Goal: Task Accomplishment & Management: Use online tool/utility

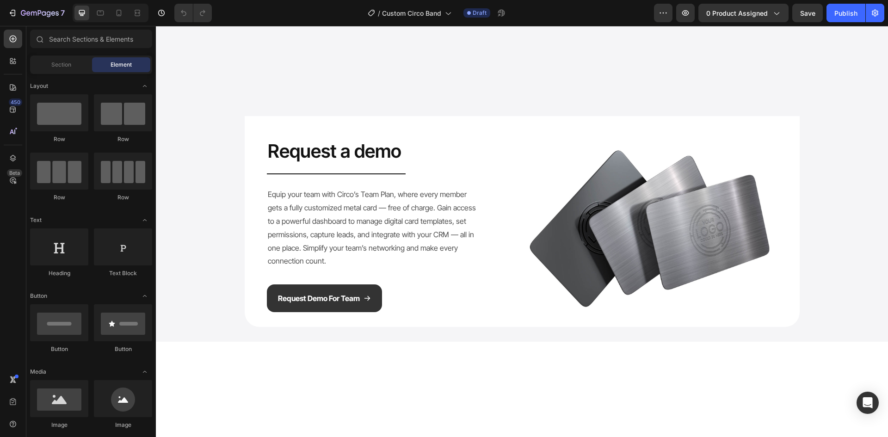
scroll to position [1157, 0]
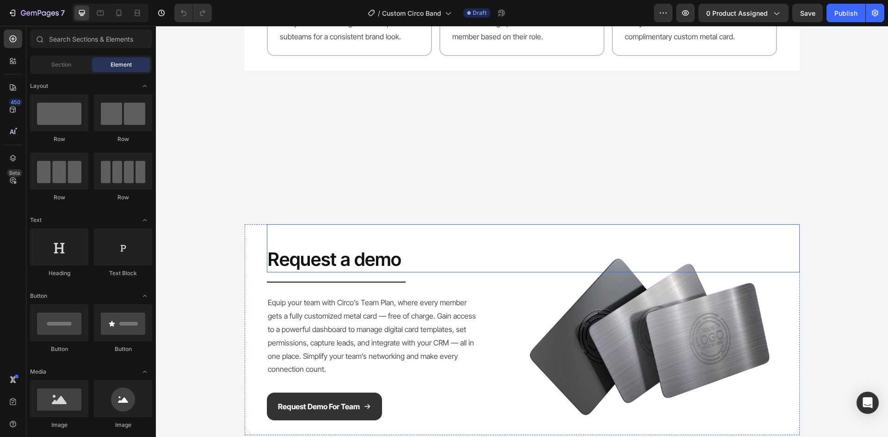
click at [347, 257] on h2 "Request a demo" at bounding box center [533, 260] width 533 height 26
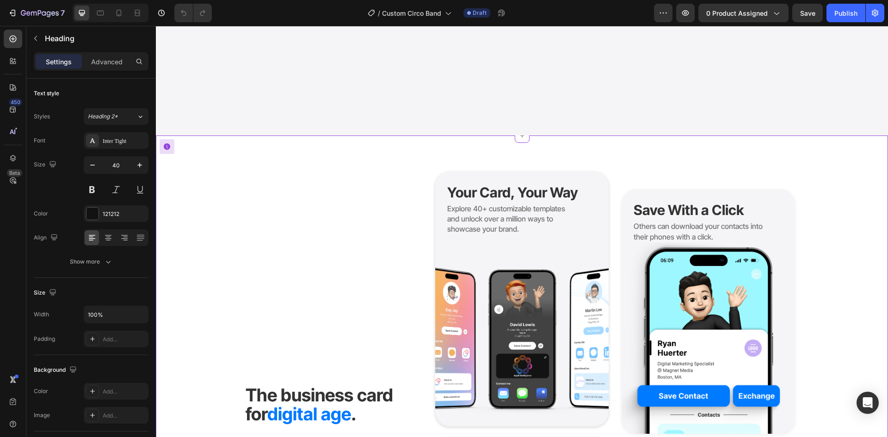
scroll to position [1620, 0]
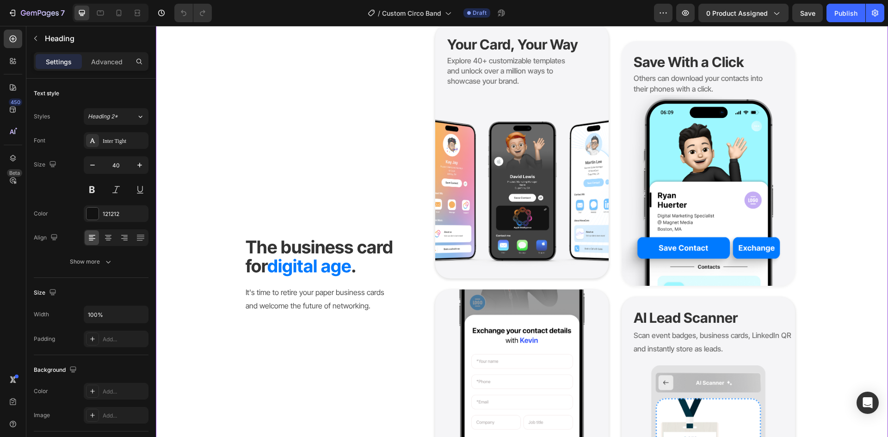
click at [320, 244] on strong "The business card for" at bounding box center [320, 256] width 148 height 41
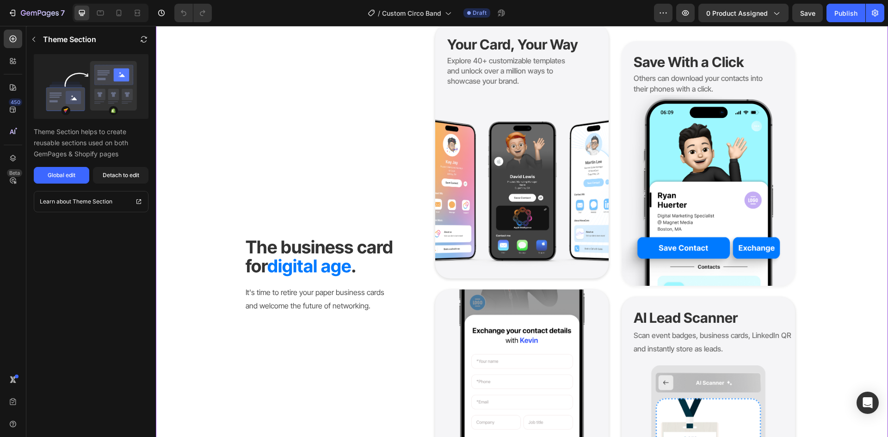
click at [307, 259] on strong "digital age" at bounding box center [309, 265] width 84 height 21
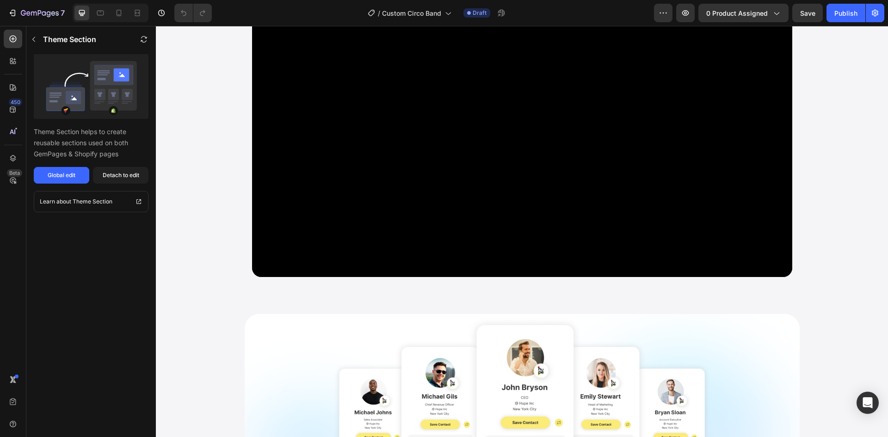
scroll to position [1064, 0]
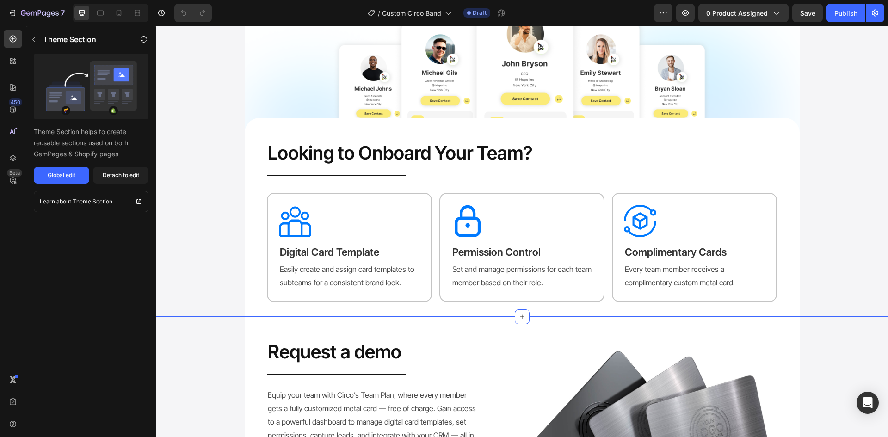
click at [186, 165] on div "Image Looking to Onboard Your Team? Heading Title Line Row Row Image Digital Ca…" at bounding box center [522, 153] width 719 height 327
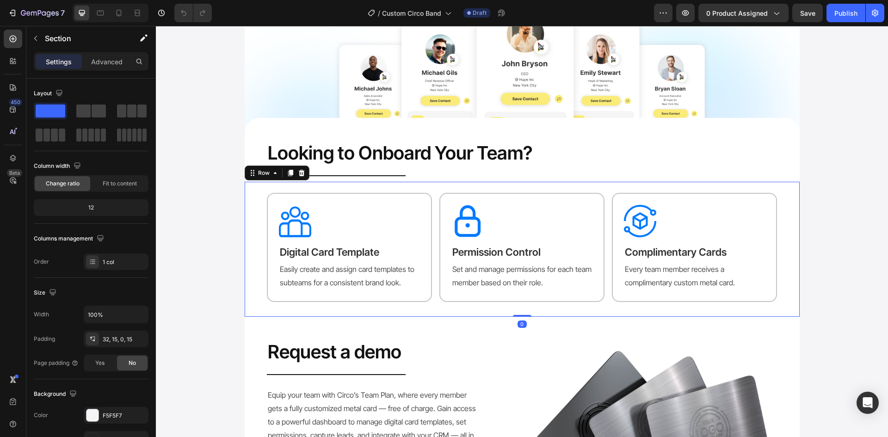
click at [255, 195] on div "Image Digital Card Template Heading Easily create and assign card templates to …" at bounding box center [522, 249] width 555 height 135
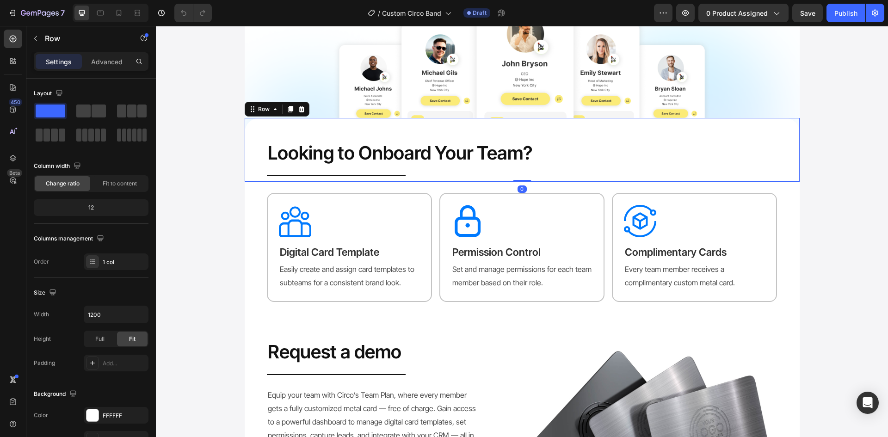
click at [251, 124] on div "Looking to Onboard Your Team? Heading Title Line" at bounding box center [522, 150] width 555 height 64
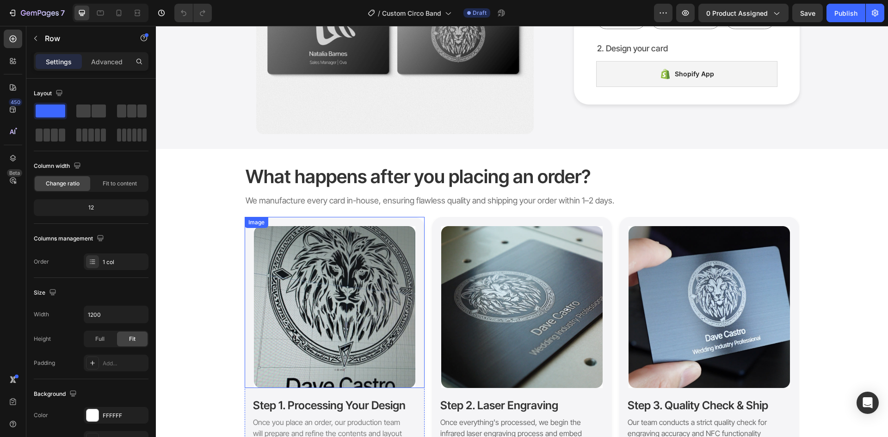
scroll to position [185, 0]
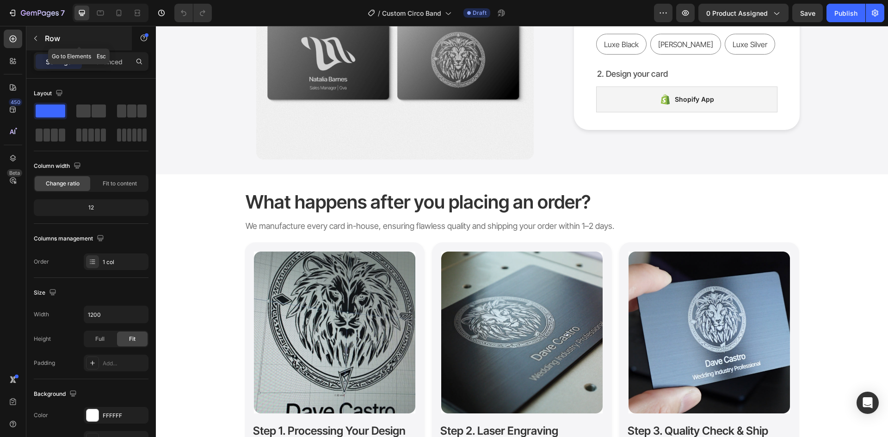
click at [54, 39] on p "Row" at bounding box center [84, 38] width 79 height 11
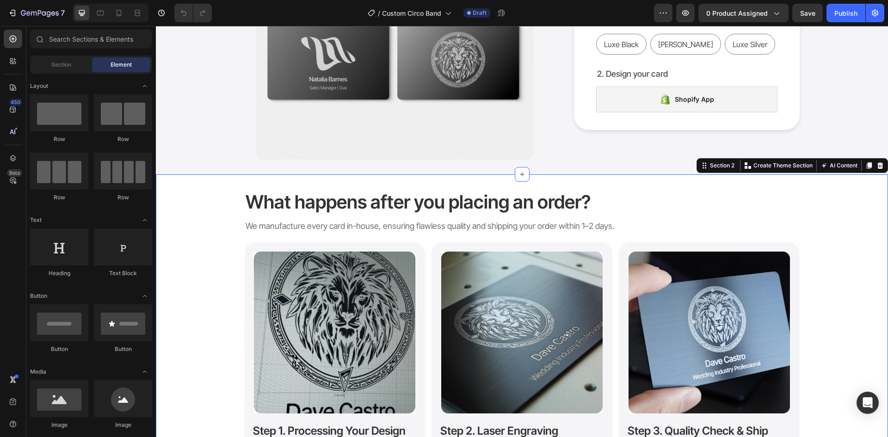
click at [415, 176] on div "What happens after you placing an order? Heading We manufacture every card in-h…" at bounding box center [522, 340] width 733 height 332
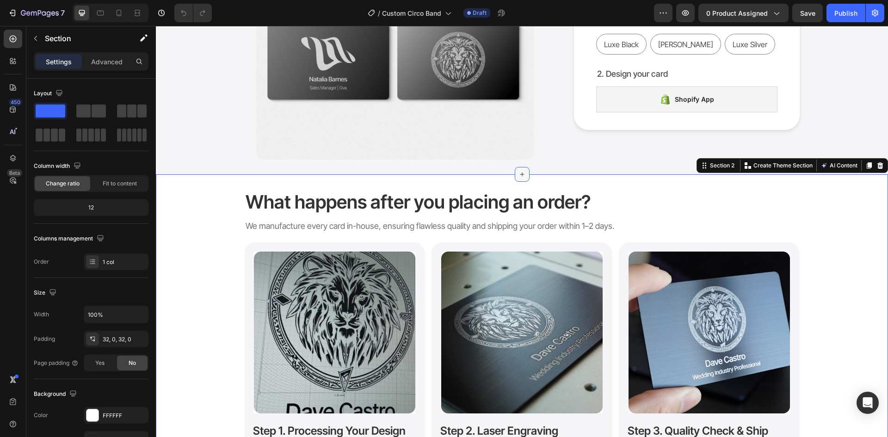
click at [519, 171] on icon at bounding box center [522, 174] width 7 height 7
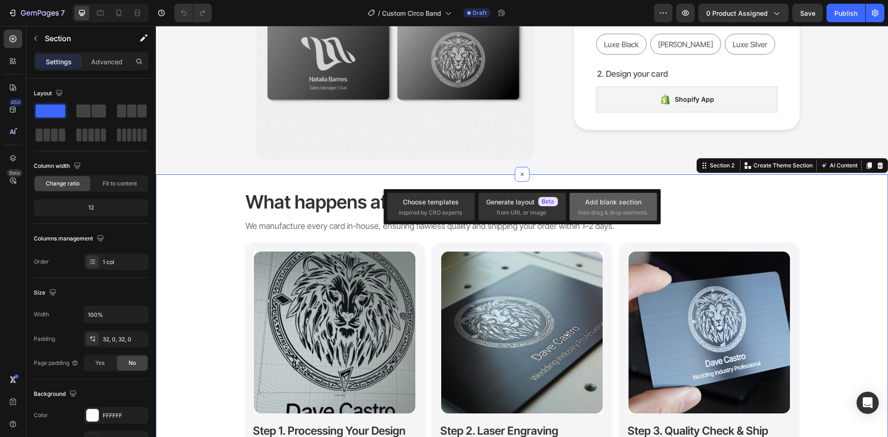
click at [632, 209] on span "then drag & drop elements" at bounding box center [612, 213] width 69 height 8
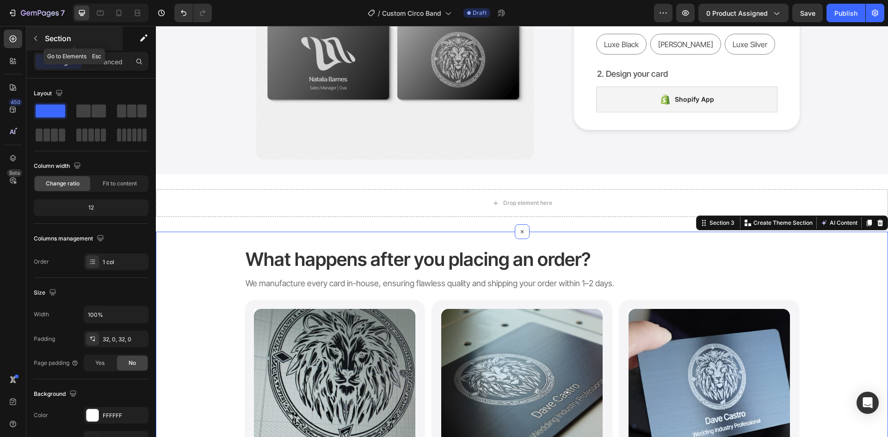
click at [41, 38] on button "button" at bounding box center [35, 38] width 15 height 15
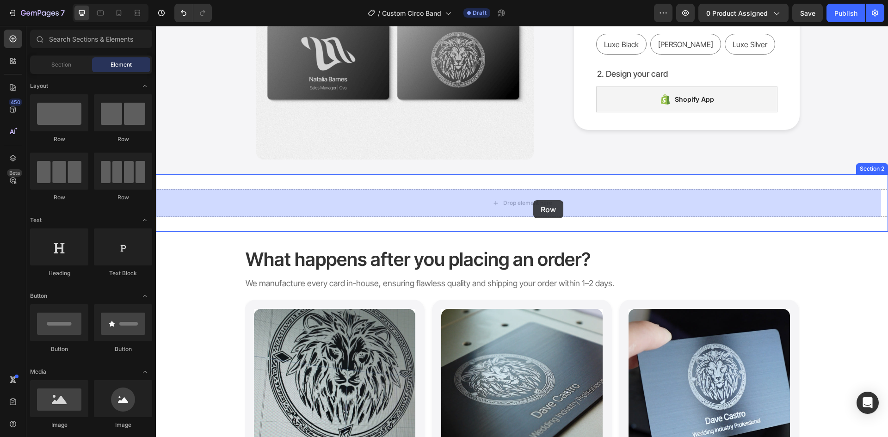
drag, startPoint x: 216, startPoint y: 127, endPoint x: 534, endPoint y: 200, distance: 325.8
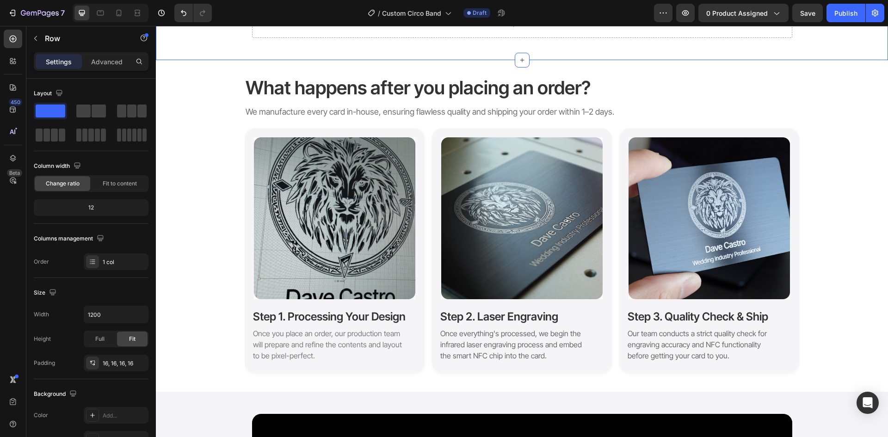
scroll to position [416, 0]
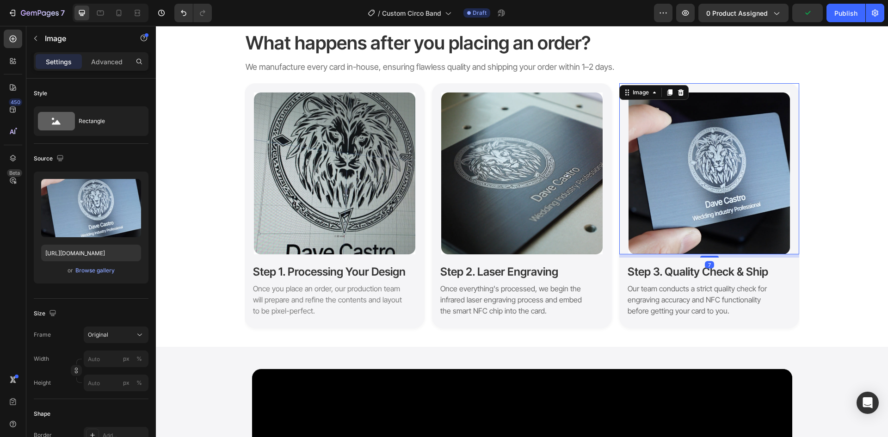
click at [620, 116] on div "Image 7" at bounding box center [710, 168] width 180 height 171
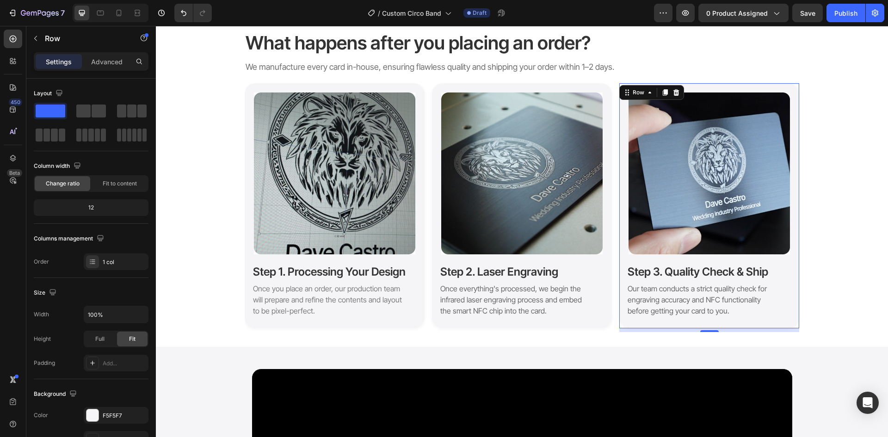
click at [621, 274] on div "Image Step 3. Quality Check & Ship Heading Our team conducts a strict quality c…" at bounding box center [710, 205] width 180 height 245
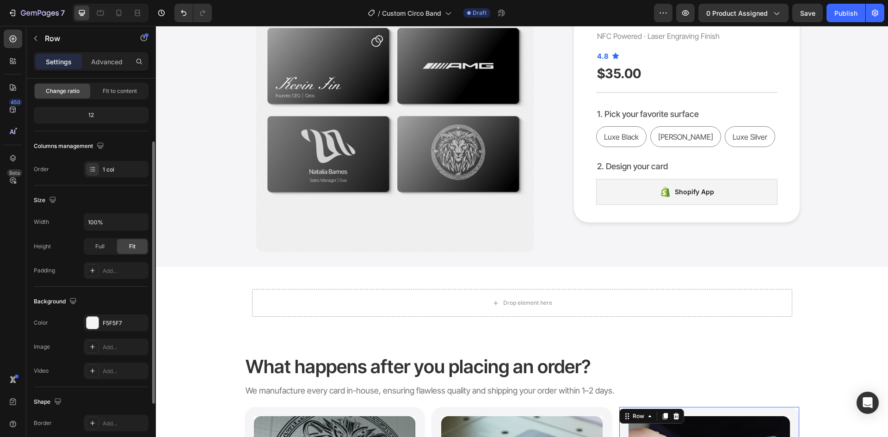
scroll to position [180, 0]
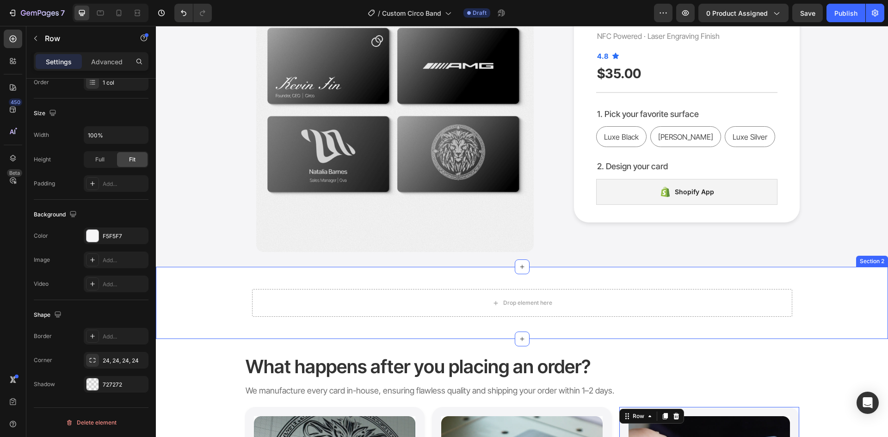
click at [187, 302] on div "Drop element here Row" at bounding box center [522, 303] width 733 height 43
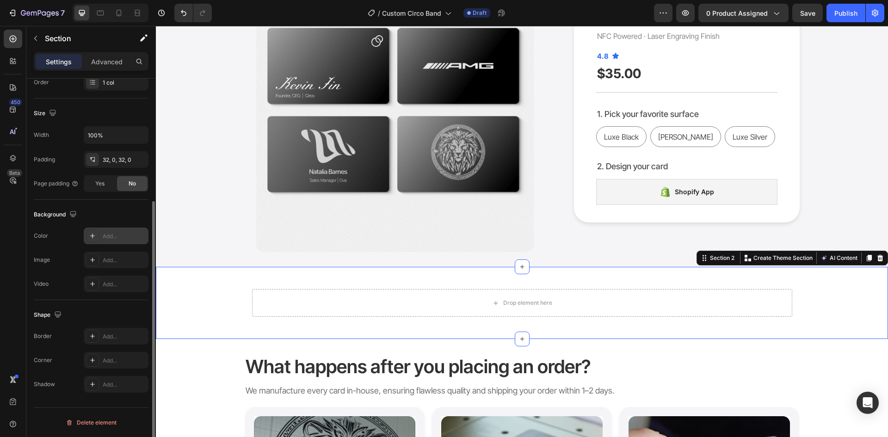
click at [94, 234] on icon at bounding box center [92, 235] width 7 height 7
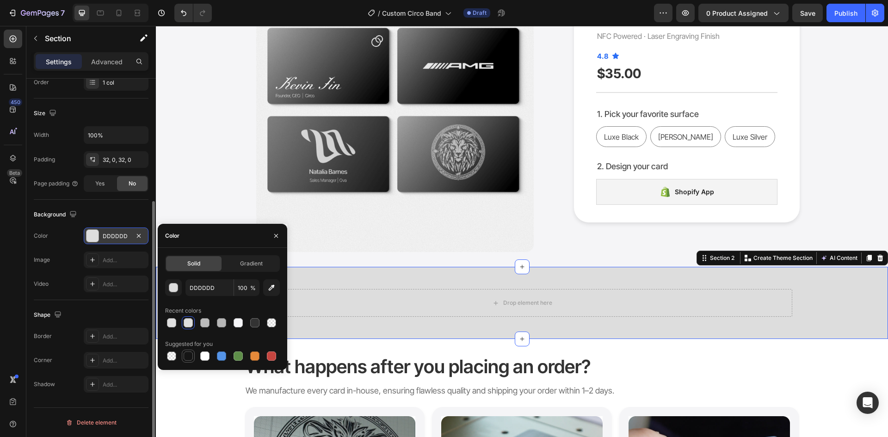
click at [189, 354] on div at bounding box center [188, 356] width 9 height 9
type input "151515"
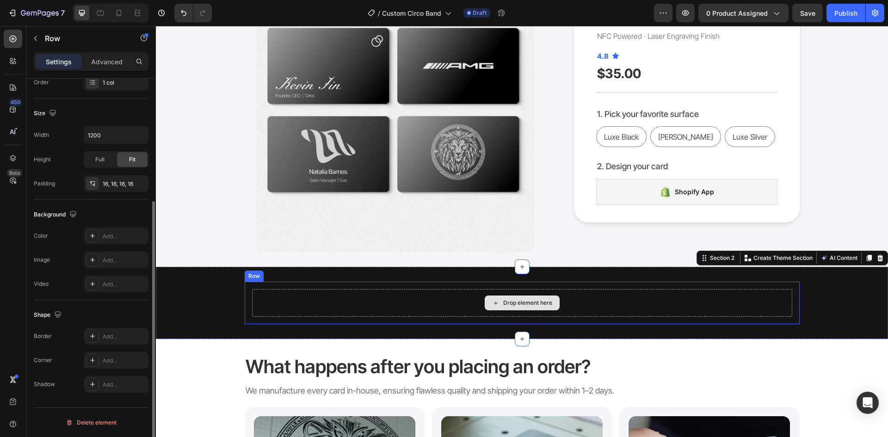
click at [378, 310] on div "Drop element here" at bounding box center [522, 303] width 540 height 28
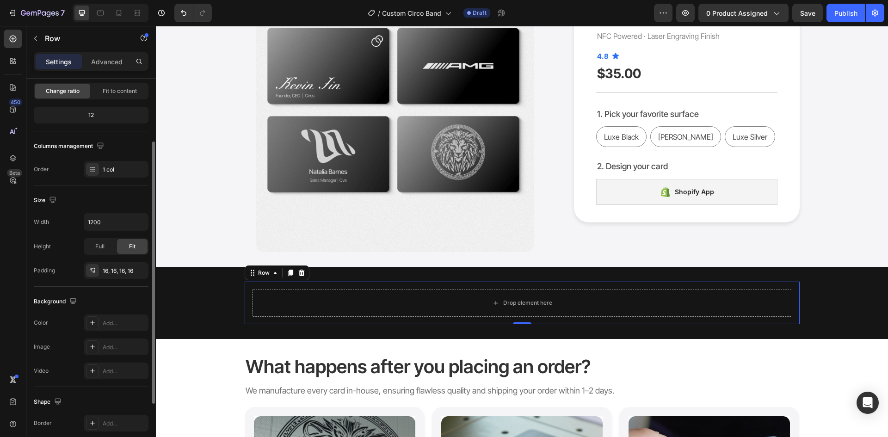
scroll to position [139, 0]
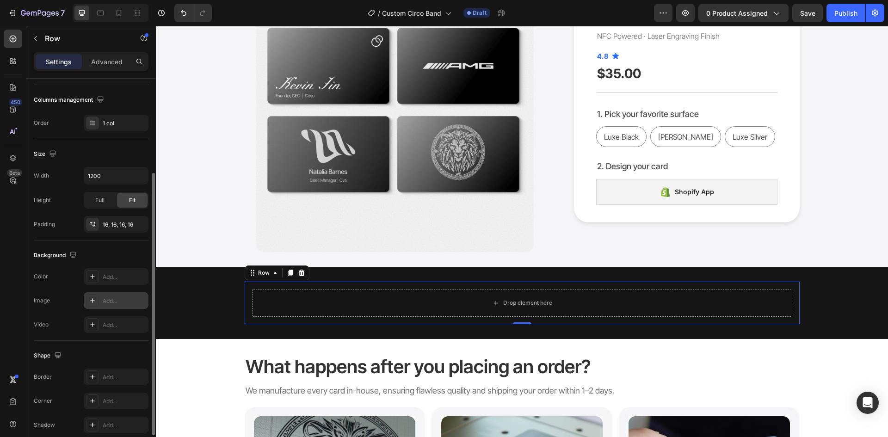
click at [94, 305] on div at bounding box center [92, 300] width 13 height 13
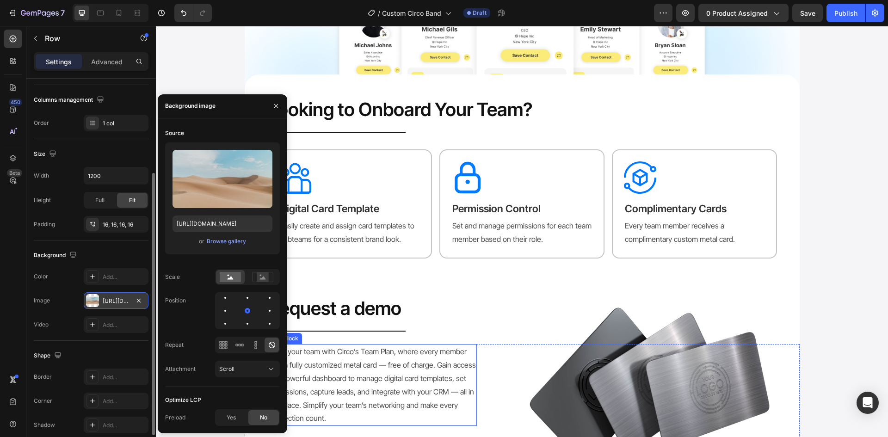
scroll to position [1203, 0]
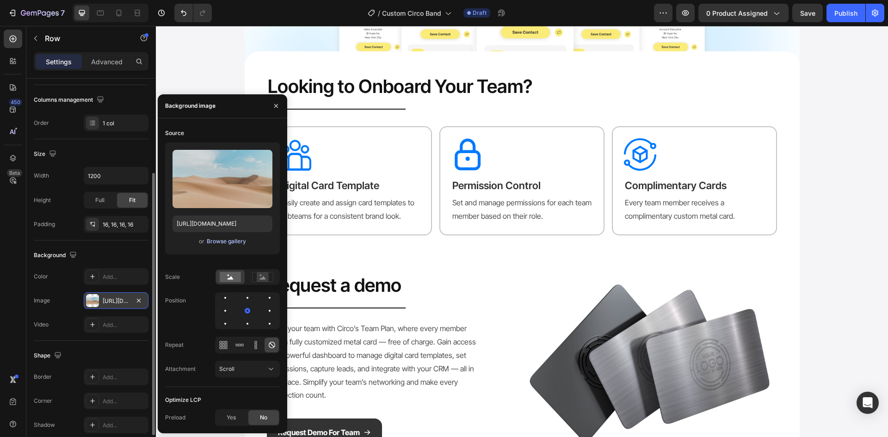
click at [220, 240] on div "Browse gallery" at bounding box center [226, 241] width 39 height 8
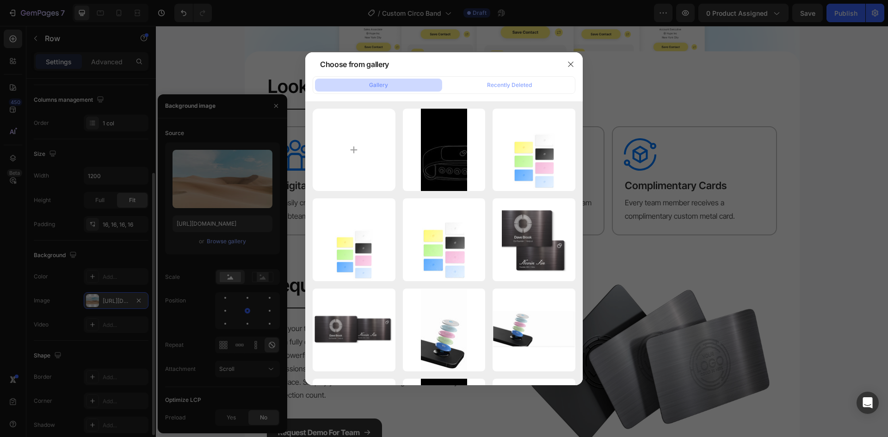
type input "C:\fakepath\Frame 25.png"
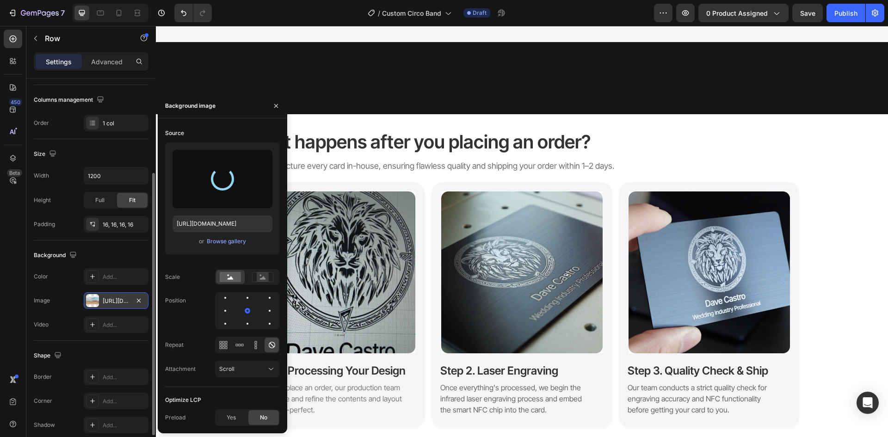
scroll to position [231, 0]
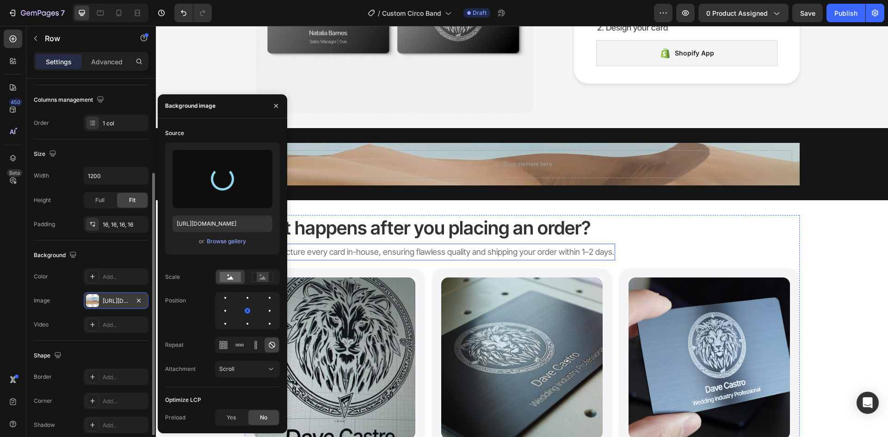
type input "[URL][DOMAIN_NAME]"
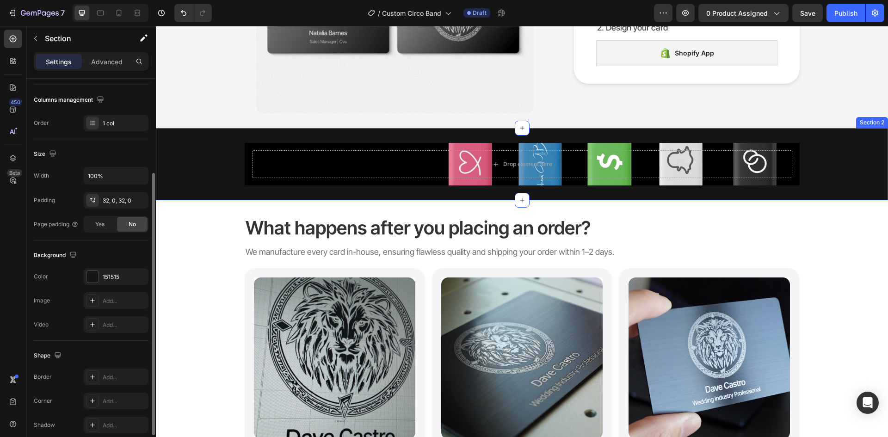
click at [405, 194] on div "Drop element here Row Section 2" at bounding box center [522, 164] width 733 height 72
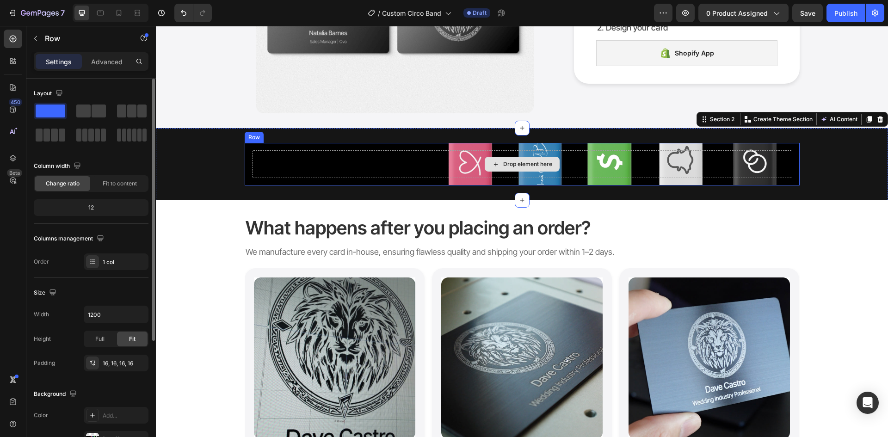
click at [280, 158] on div "Drop element here" at bounding box center [522, 164] width 540 height 28
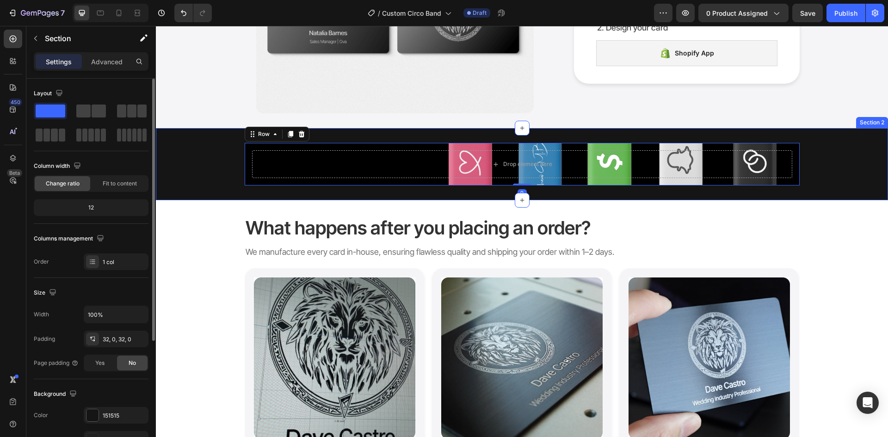
click at [265, 191] on div "Drop element here Row 0 Section 2" at bounding box center [522, 164] width 733 height 72
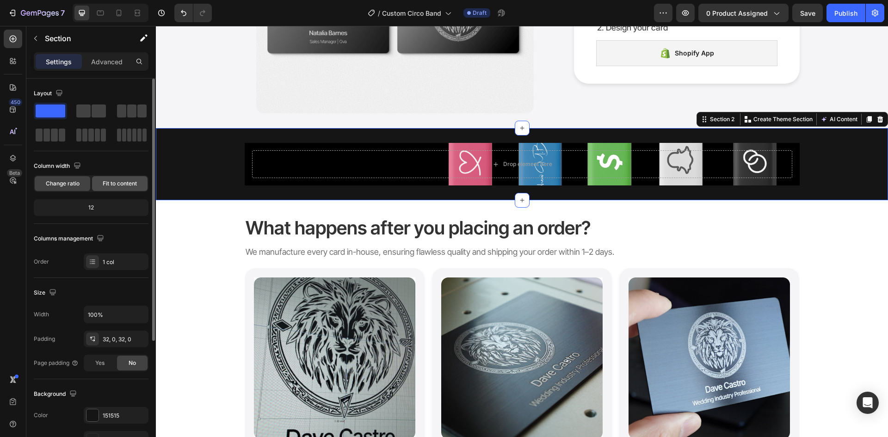
click at [114, 182] on span "Fit to content" at bounding box center [120, 184] width 34 height 8
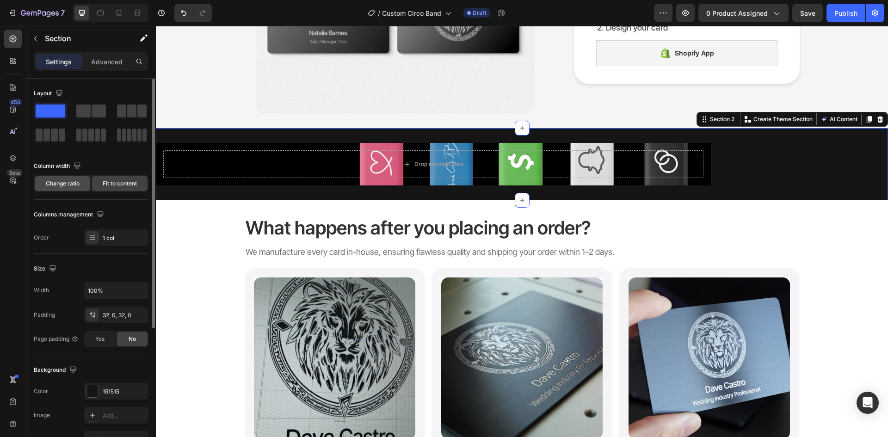
click at [75, 183] on span "Change ratio" at bounding box center [63, 184] width 34 height 8
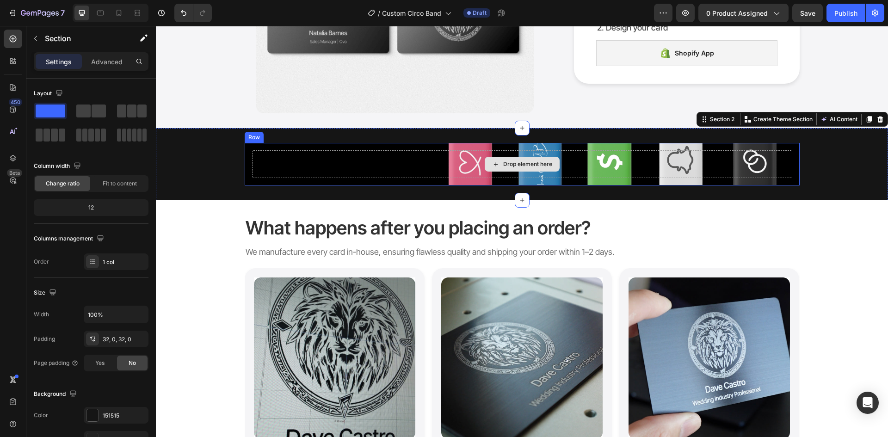
click at [366, 156] on div "Drop element here" at bounding box center [522, 164] width 540 height 28
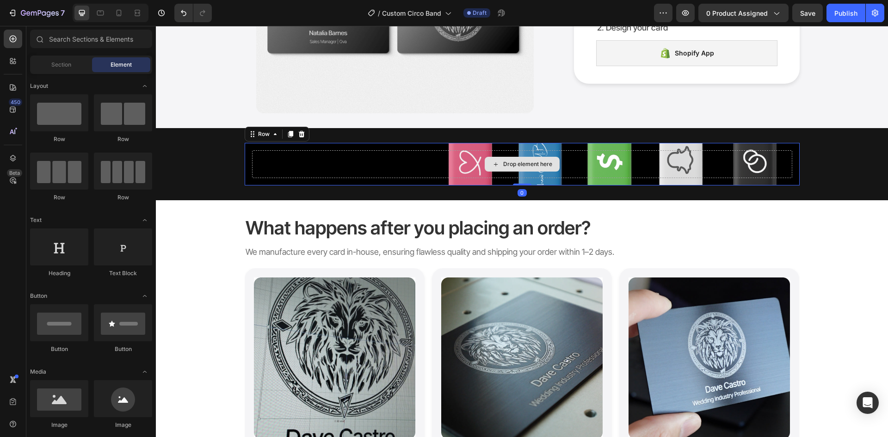
click at [517, 161] on div "Drop element here" at bounding box center [527, 164] width 49 height 7
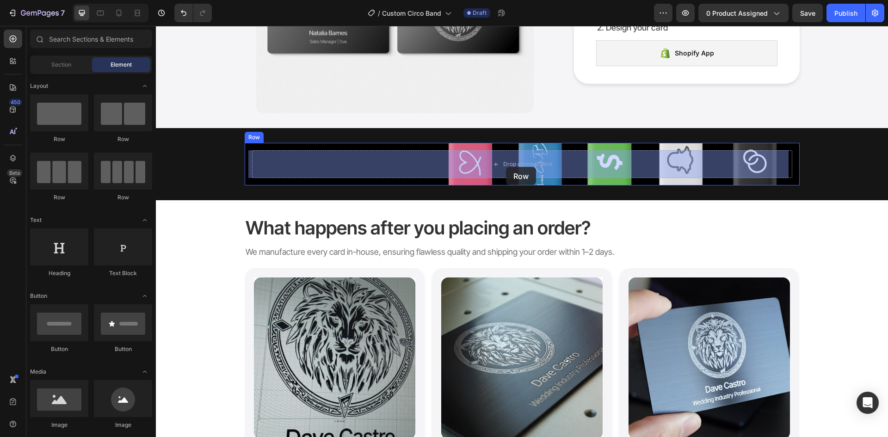
drag, startPoint x: 212, startPoint y: 141, endPoint x: 506, endPoint y: 167, distance: 295.4
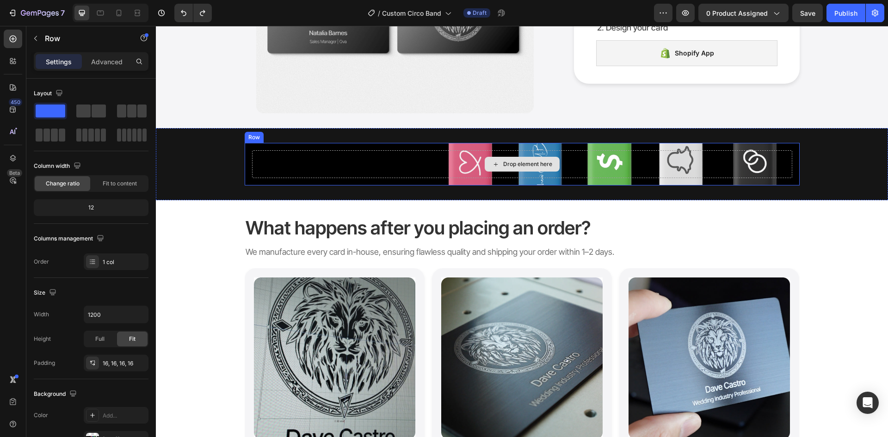
click at [435, 168] on div "Drop element here" at bounding box center [522, 164] width 540 height 28
click at [98, 52] on div "Settings Advanced" at bounding box center [91, 61] width 115 height 19
click at [95, 67] on div "Advanced" at bounding box center [107, 61] width 46 height 15
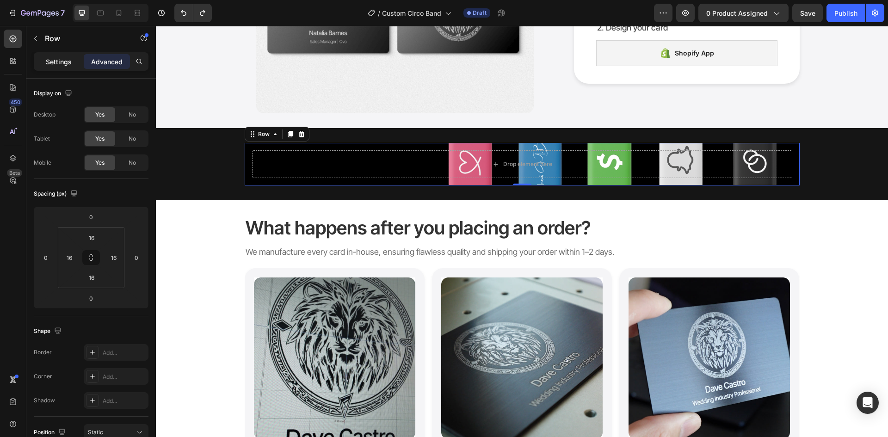
click at [70, 62] on p "Settings" at bounding box center [59, 62] width 26 height 10
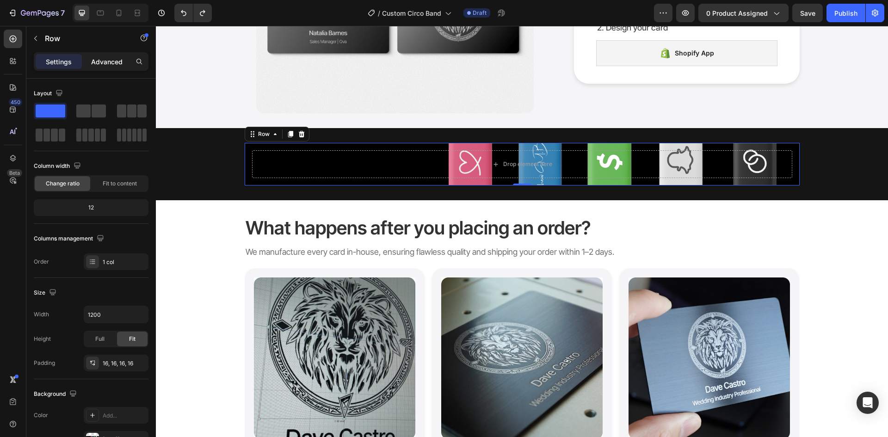
click at [100, 60] on p "Advanced" at bounding box center [106, 62] width 31 height 10
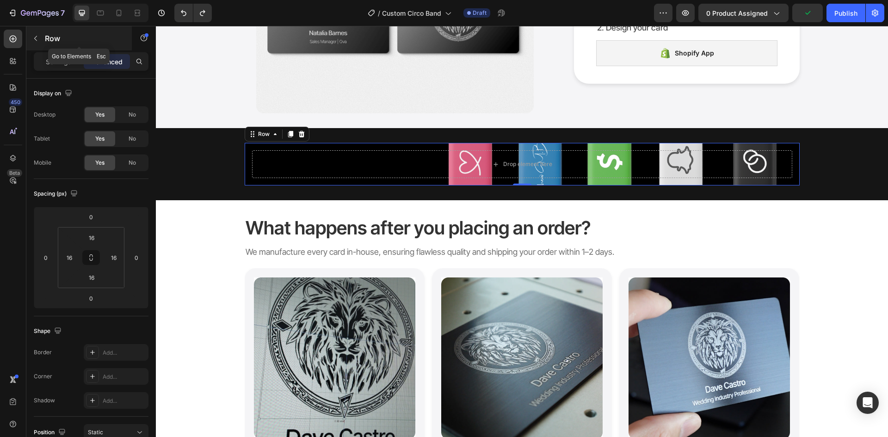
click at [38, 34] on button "button" at bounding box center [35, 38] width 15 height 15
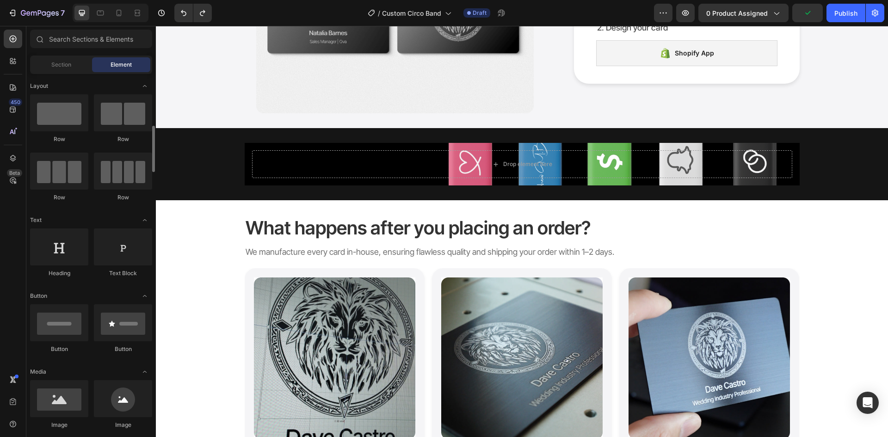
scroll to position [46, 0]
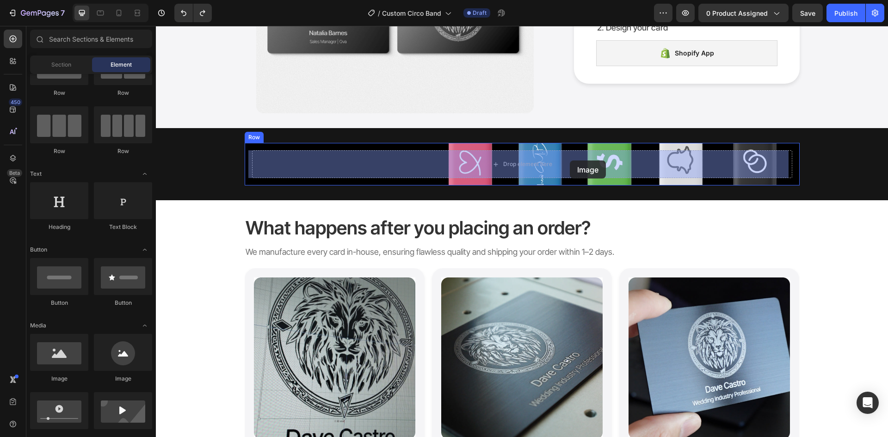
drag, startPoint x: 225, startPoint y: 392, endPoint x: 570, endPoint y: 161, distance: 415.6
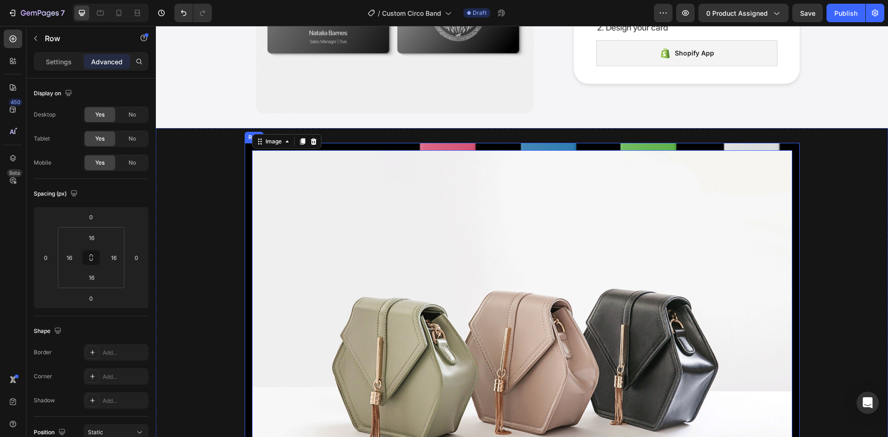
click at [511, 145] on div "Image 0 Row" at bounding box center [522, 353] width 555 height 420
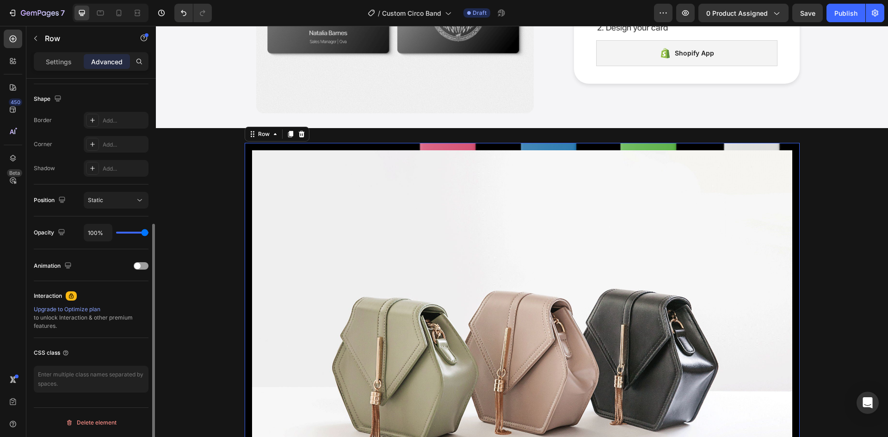
scroll to position [0, 0]
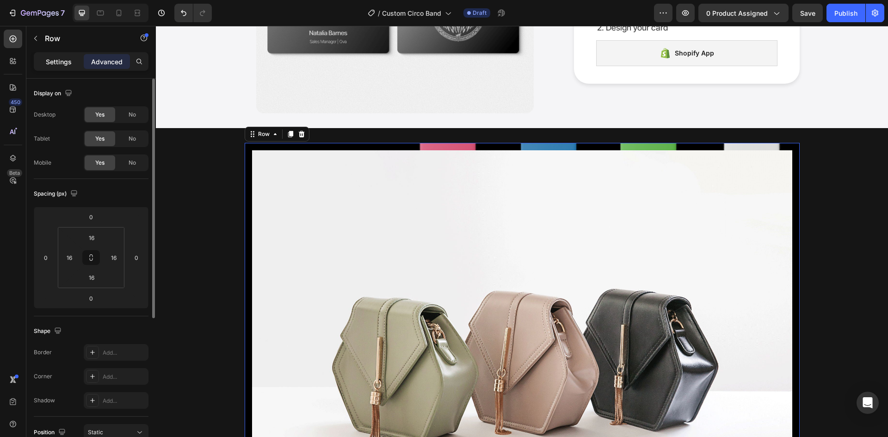
click at [67, 59] on p "Settings" at bounding box center [59, 62] width 26 height 10
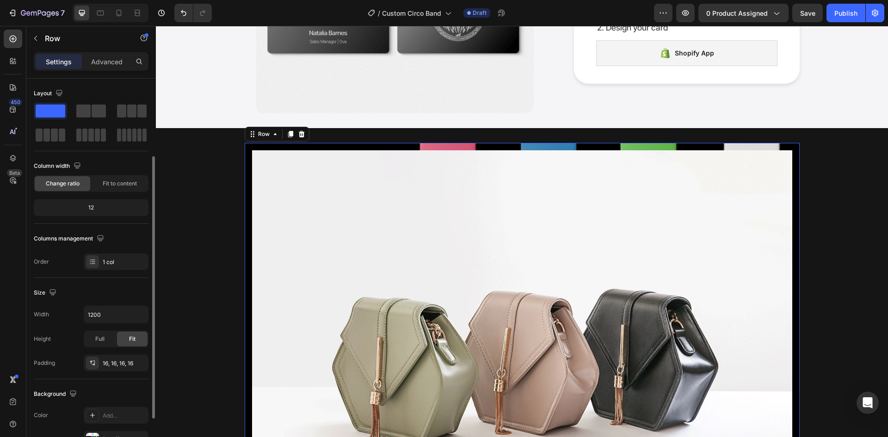
scroll to position [180, 0]
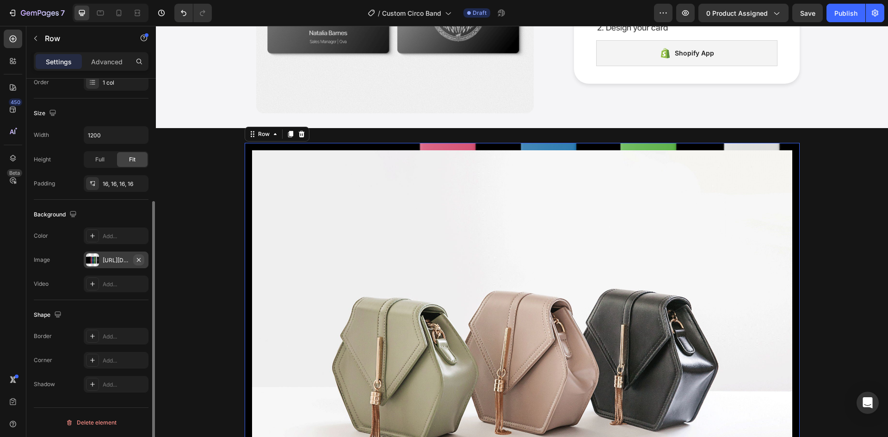
click at [139, 258] on icon "button" at bounding box center [138, 259] width 7 height 7
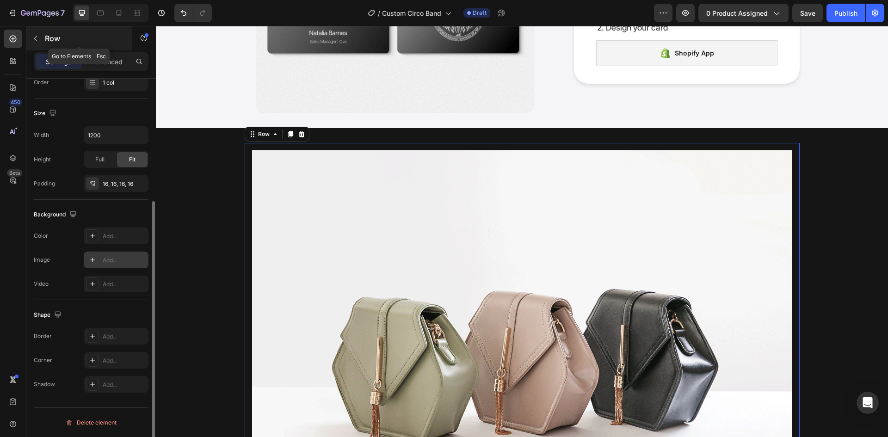
click at [40, 40] on button "button" at bounding box center [35, 38] width 15 height 15
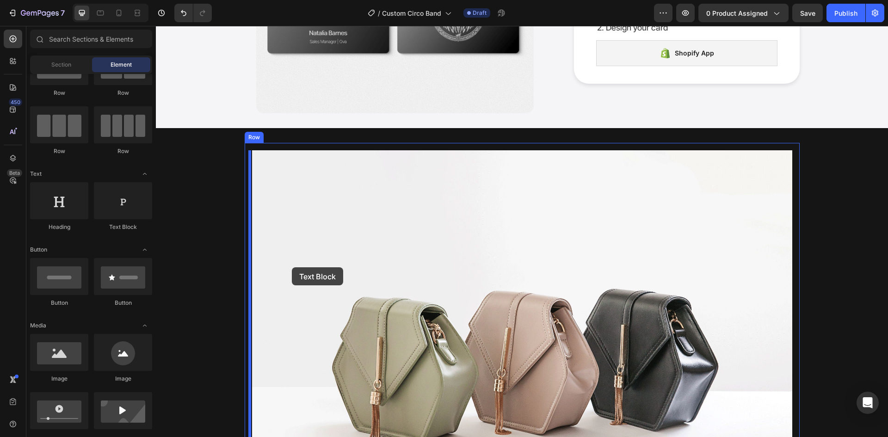
drag, startPoint x: 261, startPoint y: 235, endPoint x: 292, endPoint y: 267, distance: 45.2
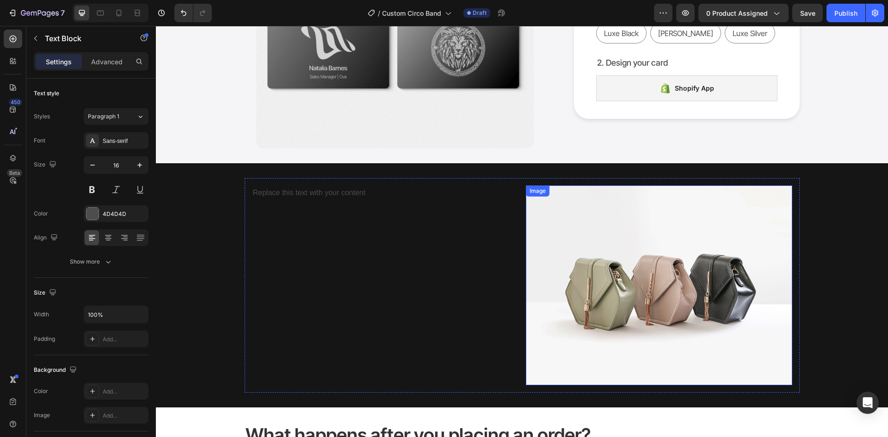
scroll to position [185, 0]
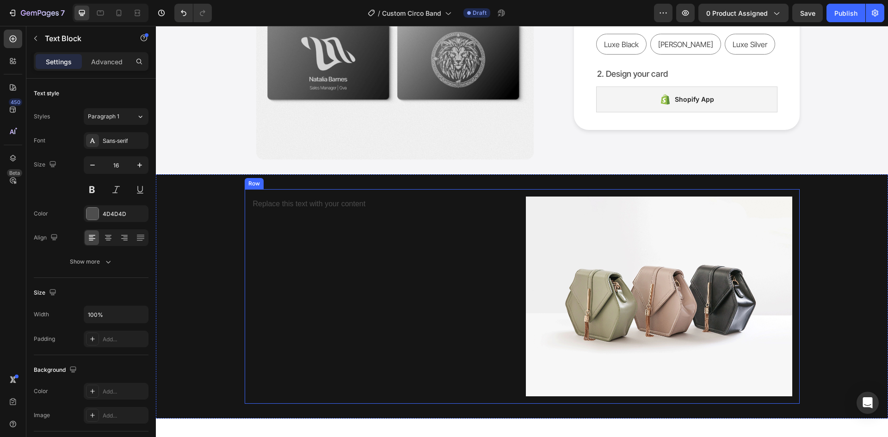
click at [398, 276] on div "Replace this text with your content Text Block" at bounding box center [385, 297] width 267 height 200
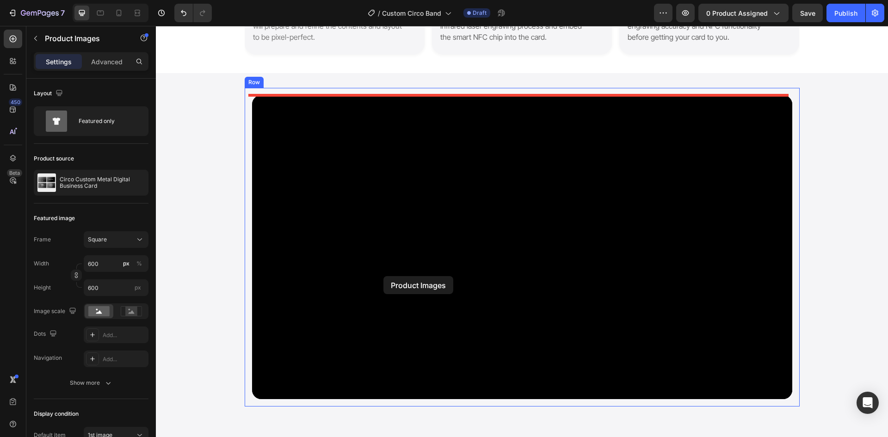
scroll to position [879, 0]
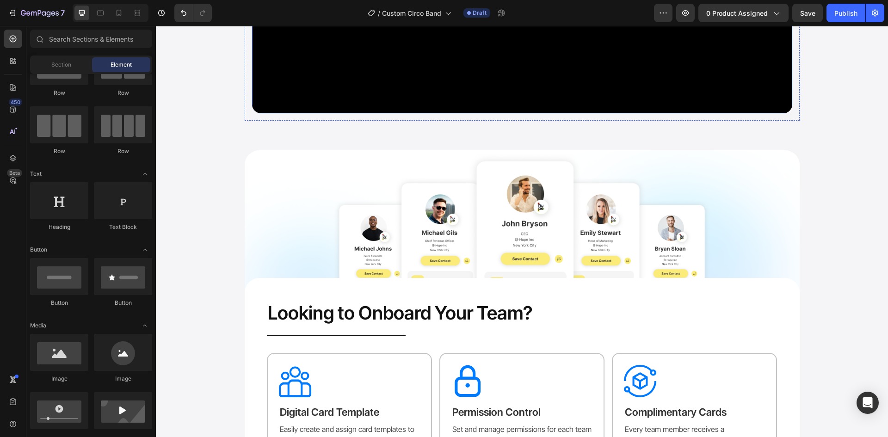
scroll to position [1157, 0]
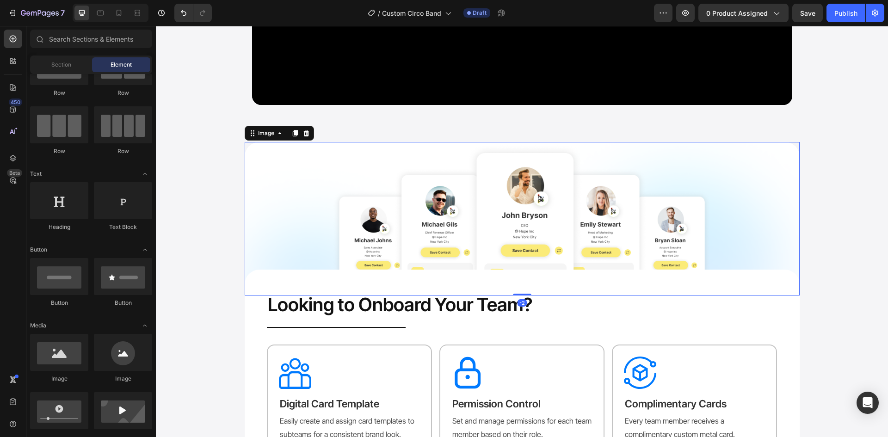
click at [270, 187] on img at bounding box center [522, 219] width 555 height 154
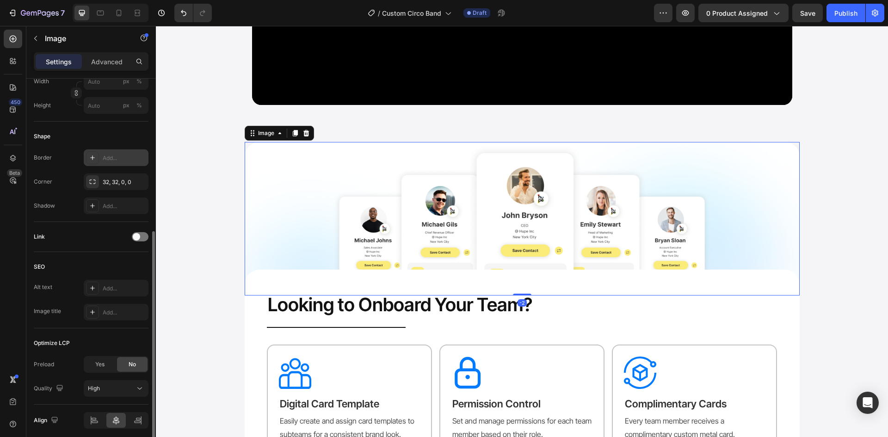
scroll to position [314, 0]
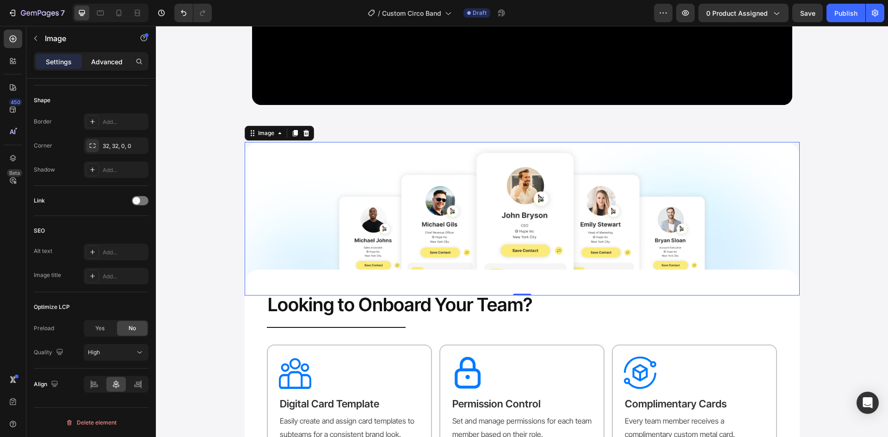
click at [106, 60] on p "Advanced" at bounding box center [106, 62] width 31 height 10
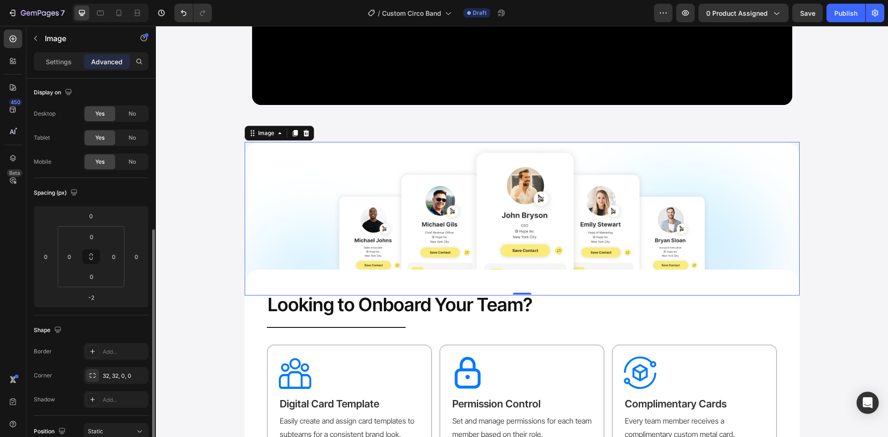
scroll to position [0, 0]
click at [70, 62] on p "Settings" at bounding box center [59, 62] width 26 height 10
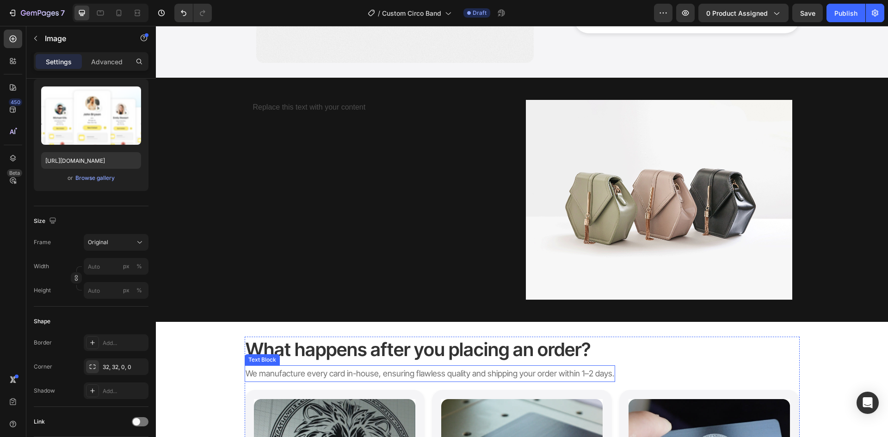
scroll to position [278, 0]
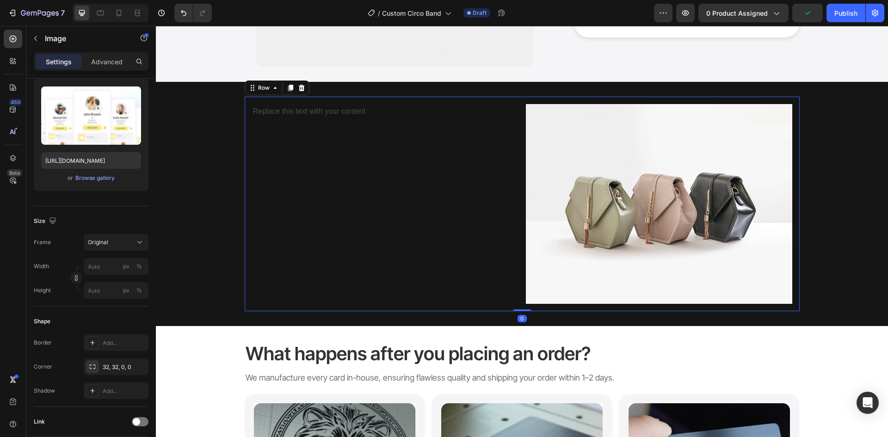
click at [476, 171] on div "Replace this text with your content Text Block" at bounding box center [385, 204] width 267 height 200
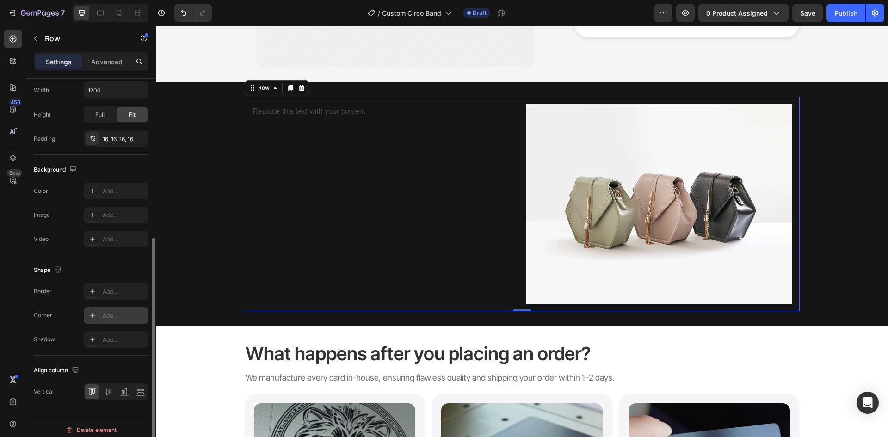
click at [92, 313] on icon at bounding box center [92, 315] width 7 height 7
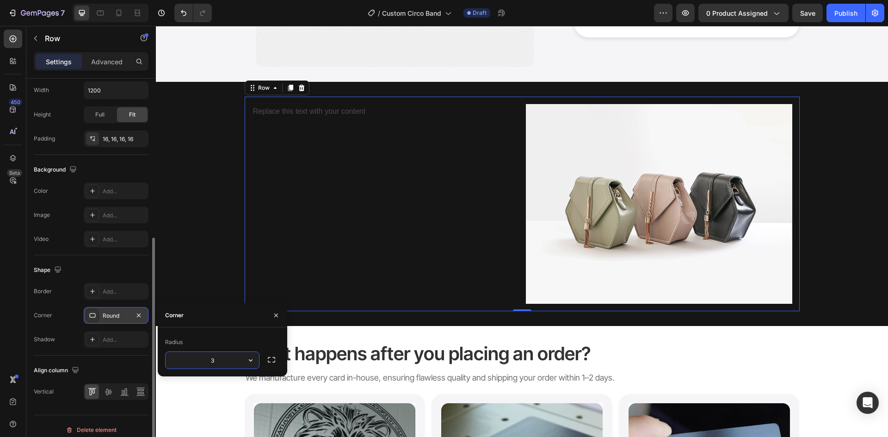
type input "32"
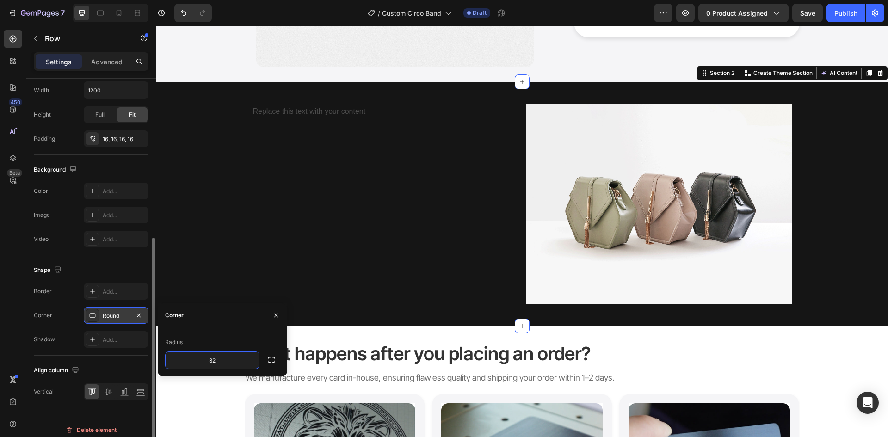
click at [183, 247] on div "Replace this text with your content Text Block Image Row" at bounding box center [522, 204] width 733 height 215
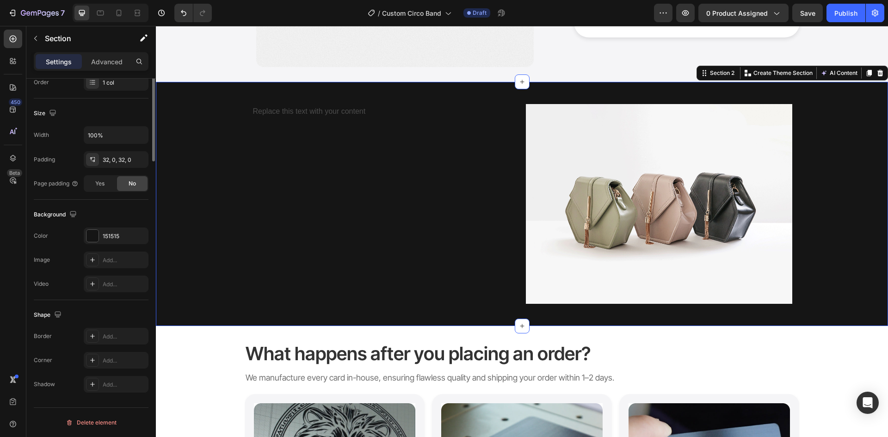
scroll to position [0, 0]
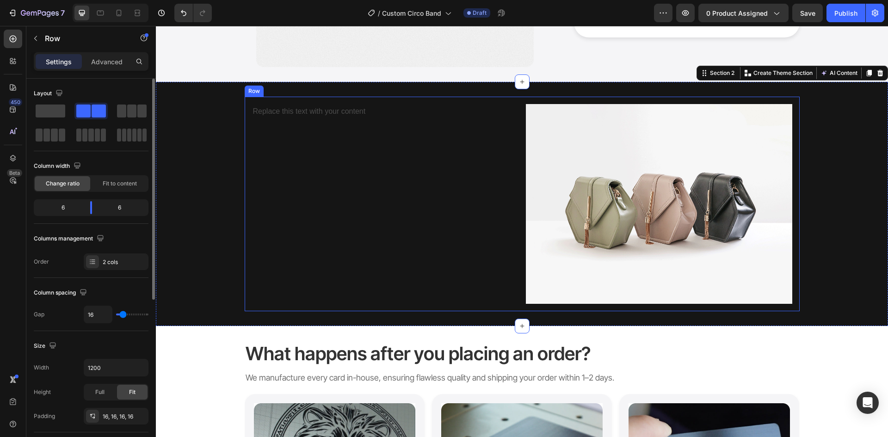
click at [299, 235] on div "Replace this text with your content Text Block" at bounding box center [385, 204] width 267 height 200
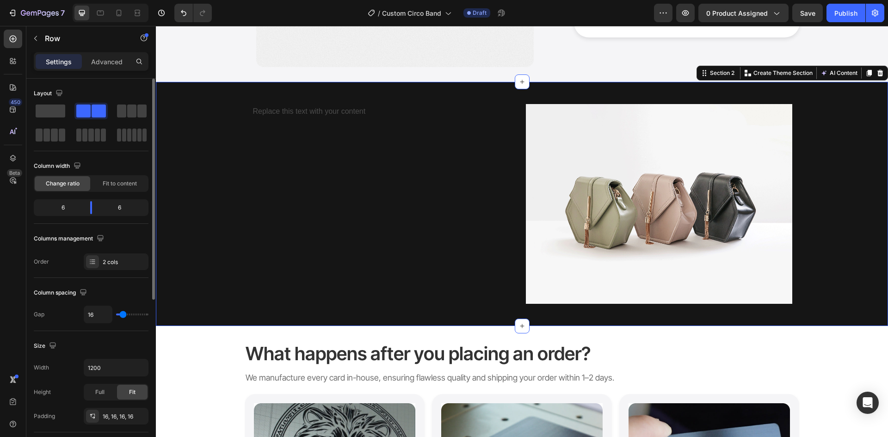
click at [220, 201] on div "Replace this text with your content Text Block Image Row" at bounding box center [522, 204] width 733 height 215
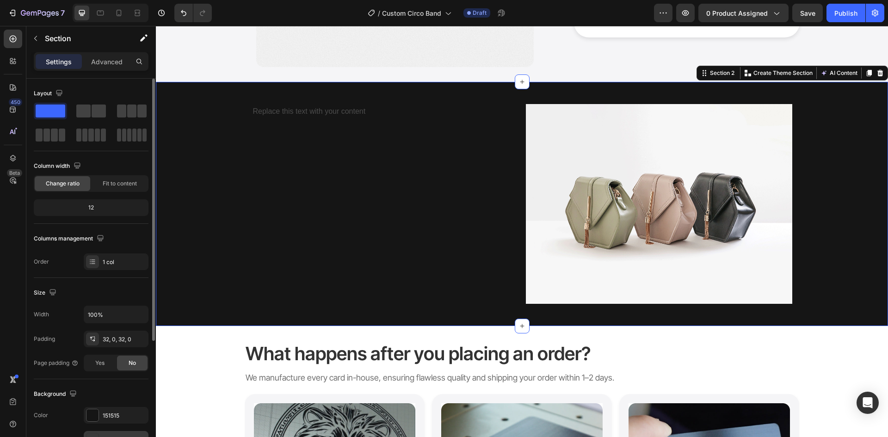
scroll to position [93, 0]
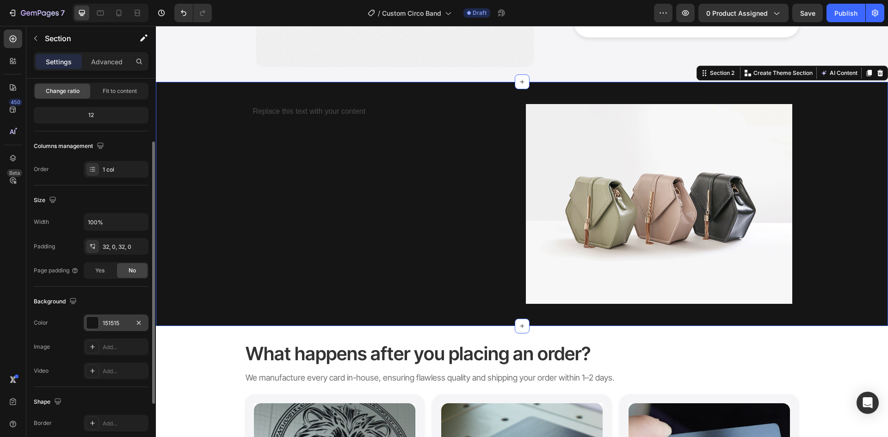
click at [121, 320] on div "151515" at bounding box center [116, 323] width 27 height 8
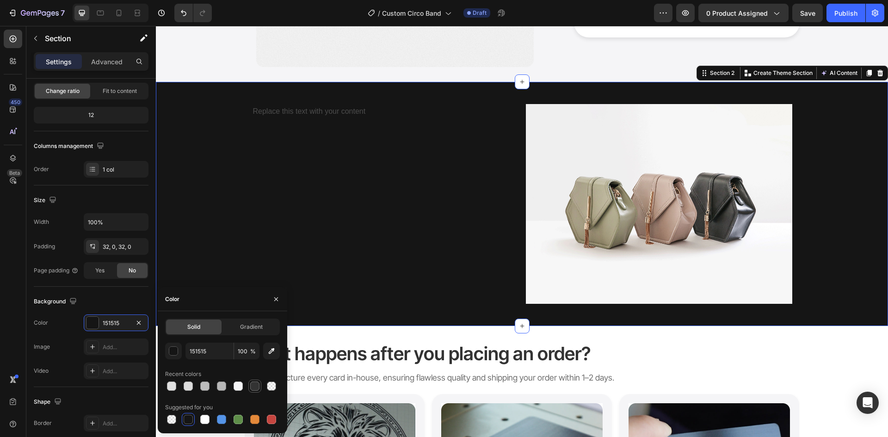
click at [258, 386] on div at bounding box center [254, 386] width 9 height 9
type input "333333"
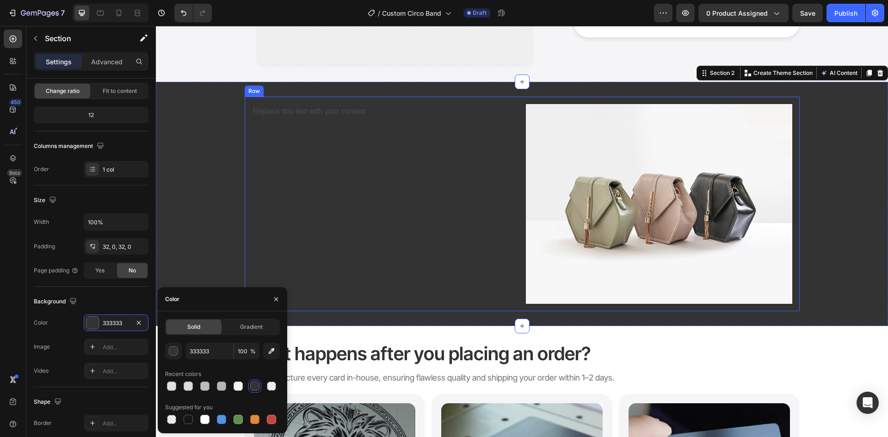
click at [270, 194] on div "Replace this text with your content Text Block" at bounding box center [385, 204] width 267 height 200
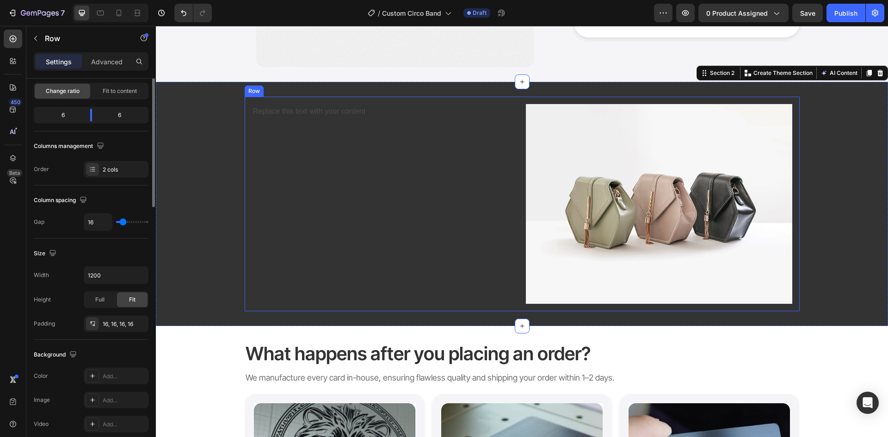
scroll to position [0, 0]
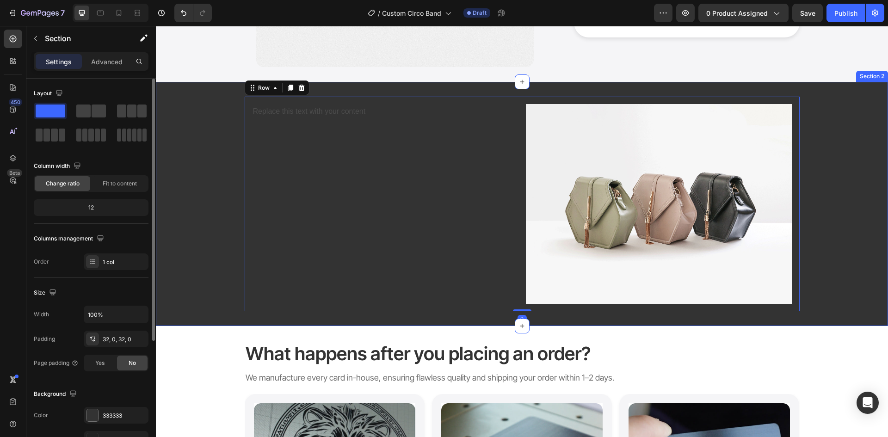
click at [212, 192] on div "Replace this text with your content Text Block Image Row 0" at bounding box center [522, 204] width 733 height 215
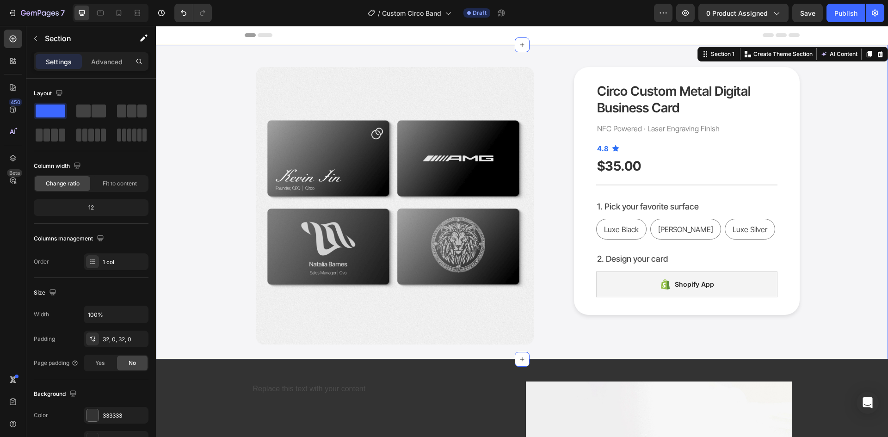
click at [225, 234] on div "Product Images Circo Custom Metal Digital Business Card Product Title NFC Power…" at bounding box center [522, 206] width 719 height 278
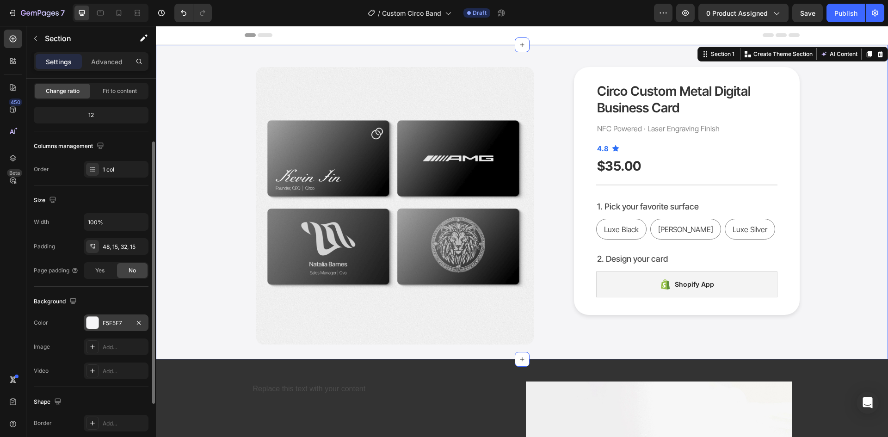
click at [105, 325] on div "F5F5F7" at bounding box center [116, 323] width 27 height 8
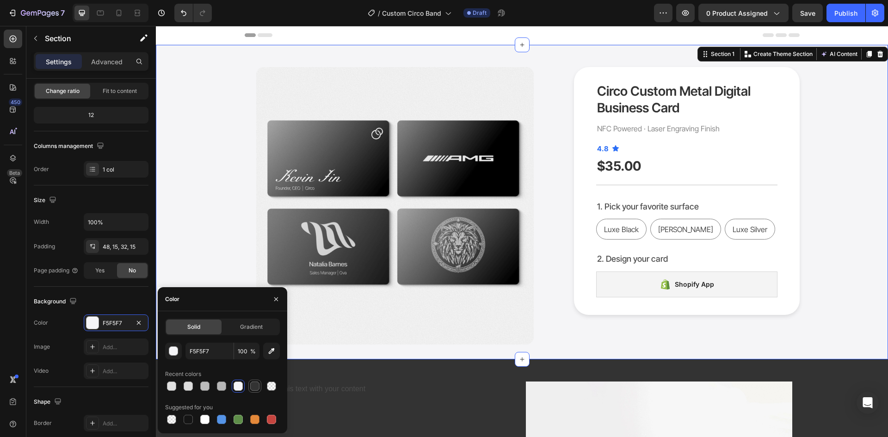
click at [260, 382] on div at bounding box center [254, 386] width 11 height 11
type input "333333"
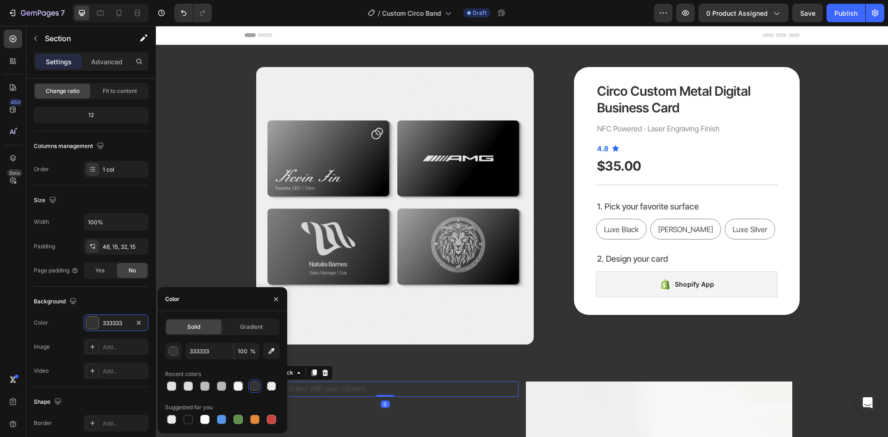
click at [337, 393] on div "Replace this text with your content" at bounding box center [385, 389] width 267 height 15
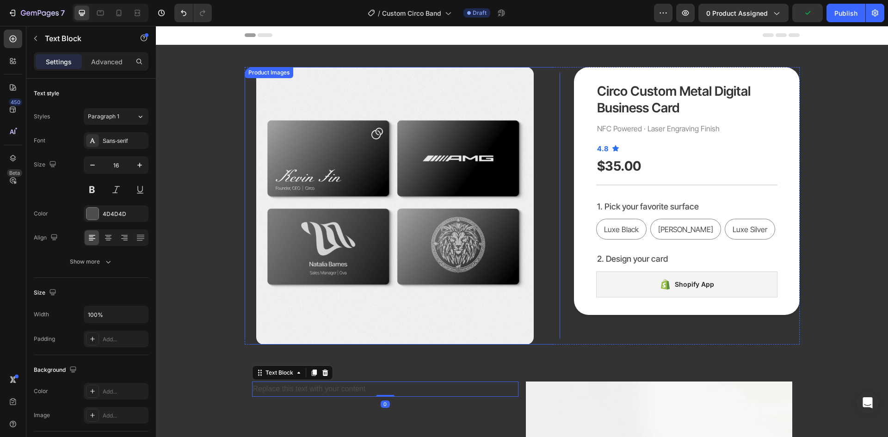
click at [279, 295] on img at bounding box center [395, 206] width 278 height 278
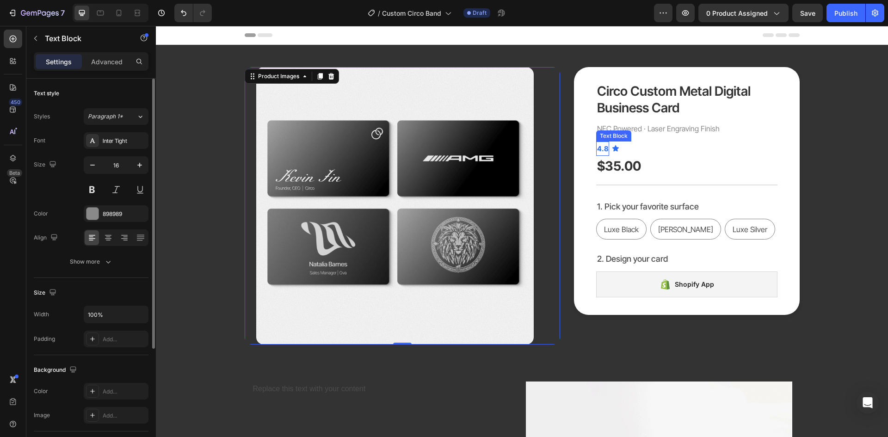
click at [631, 124] on p "NFC Powered · Laser Engraving Finish" at bounding box center [678, 128] width 163 height 13
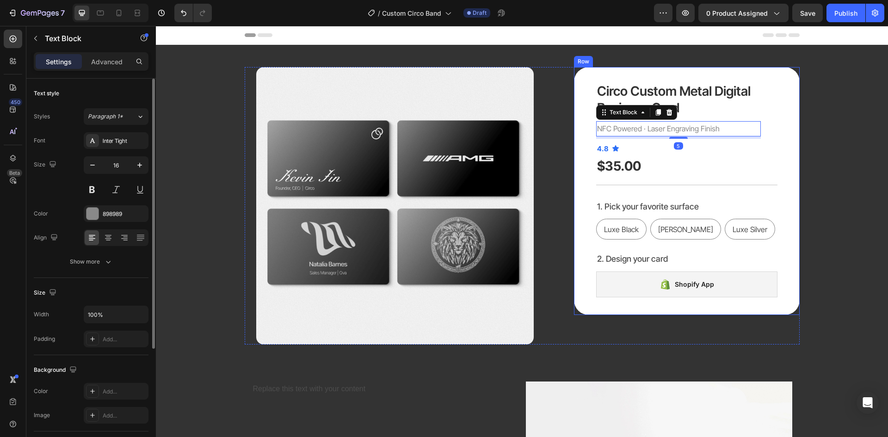
click at [585, 152] on div "Circo Custom Metal Digital Business Card Product Title NFC Powered · Laser Engr…" at bounding box center [687, 191] width 226 height 248
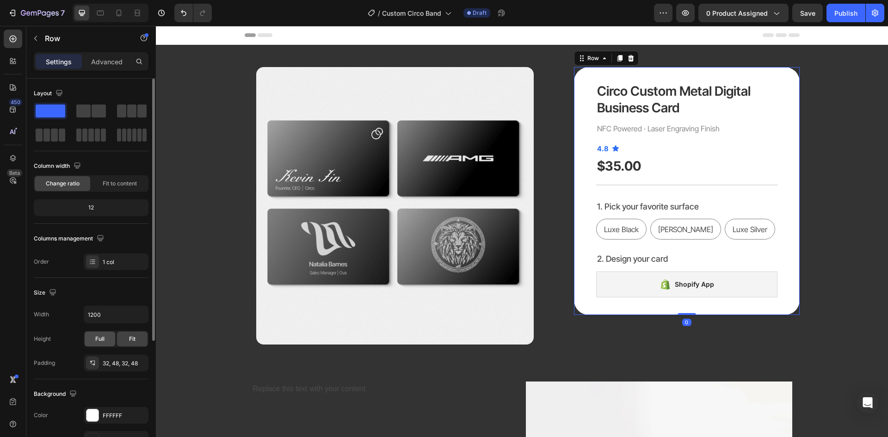
scroll to position [46, 0]
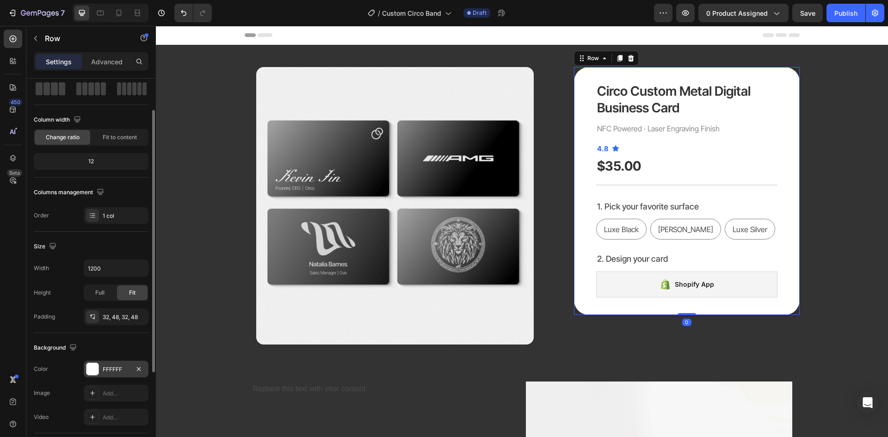
click at [89, 372] on div at bounding box center [93, 369] width 12 height 12
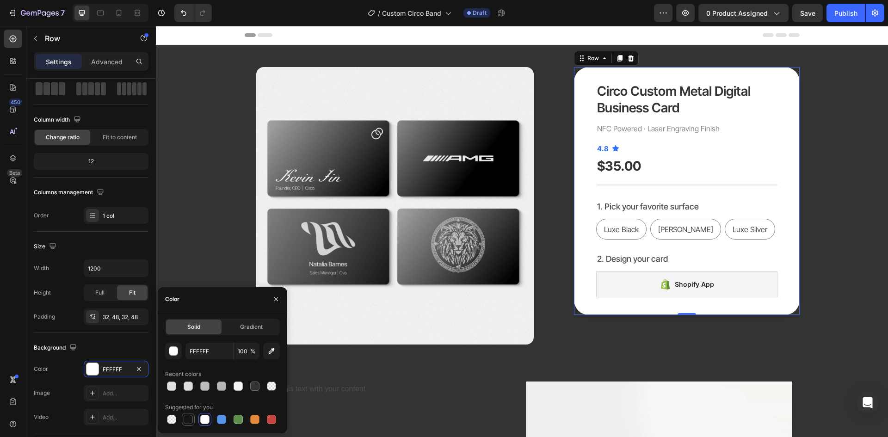
click at [185, 419] on div at bounding box center [188, 419] width 9 height 9
type input "151515"
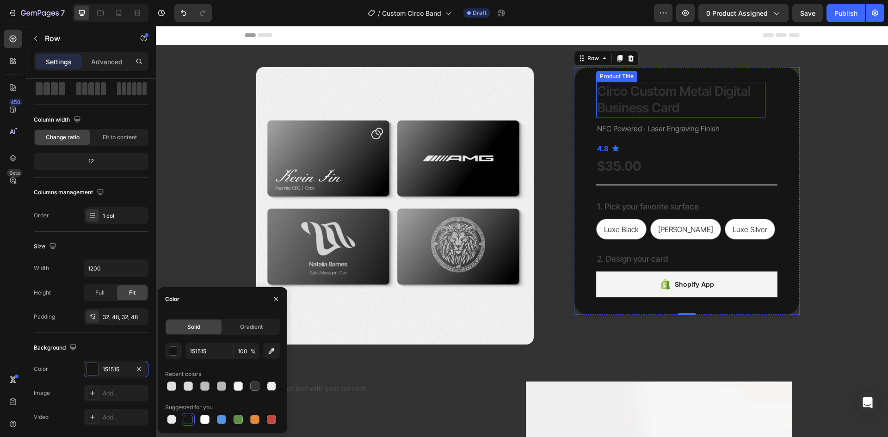
click at [628, 95] on h1 "Circo Custom Metal Digital Business Card" at bounding box center [680, 100] width 169 height 36
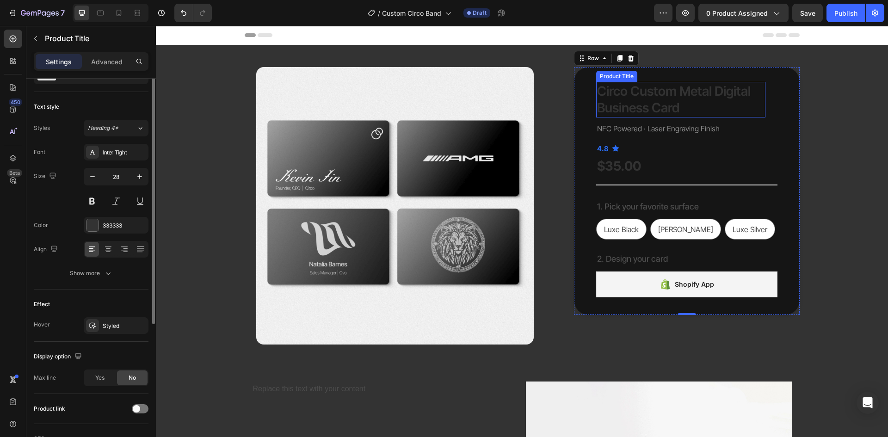
scroll to position [0, 0]
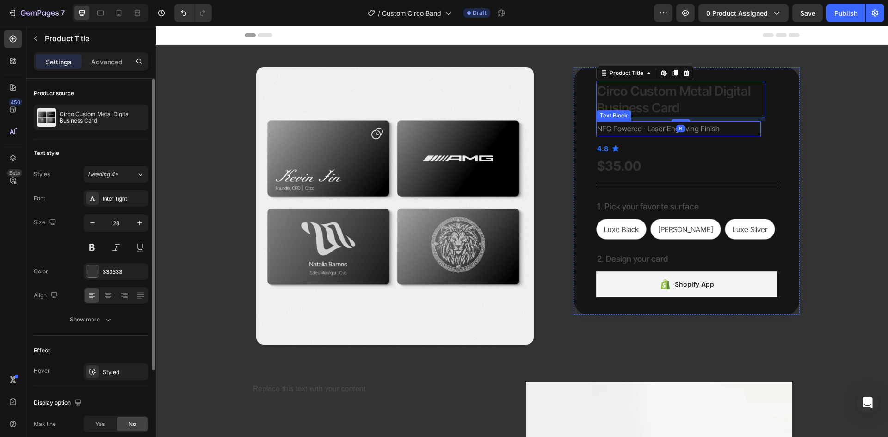
click at [628, 124] on p "NFC Powered · Laser Engraving Finish" at bounding box center [678, 128] width 163 height 13
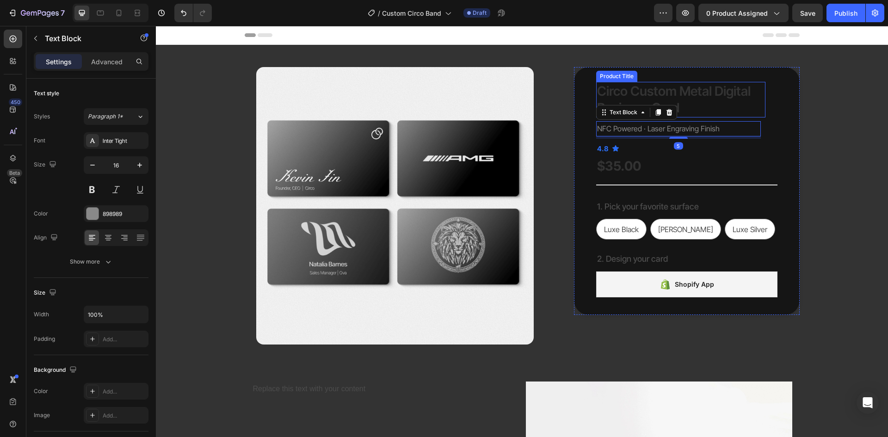
click at [655, 89] on h1 "Circo Custom Metal Digital Business Card" at bounding box center [680, 100] width 169 height 36
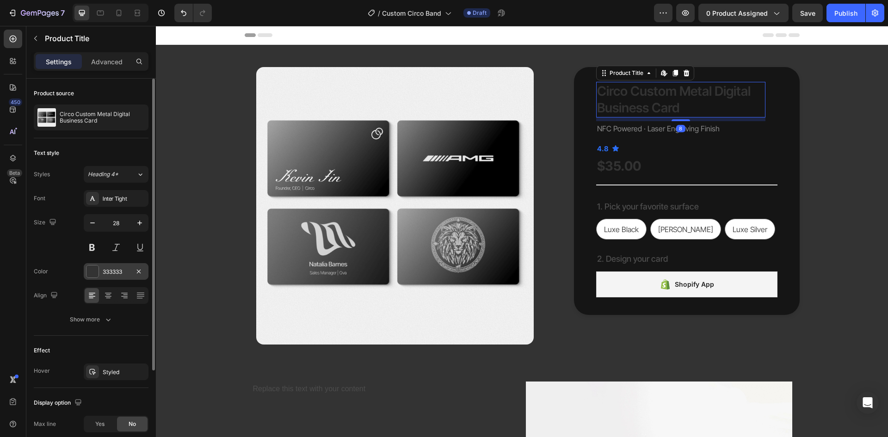
click at [96, 274] on div at bounding box center [93, 272] width 12 height 12
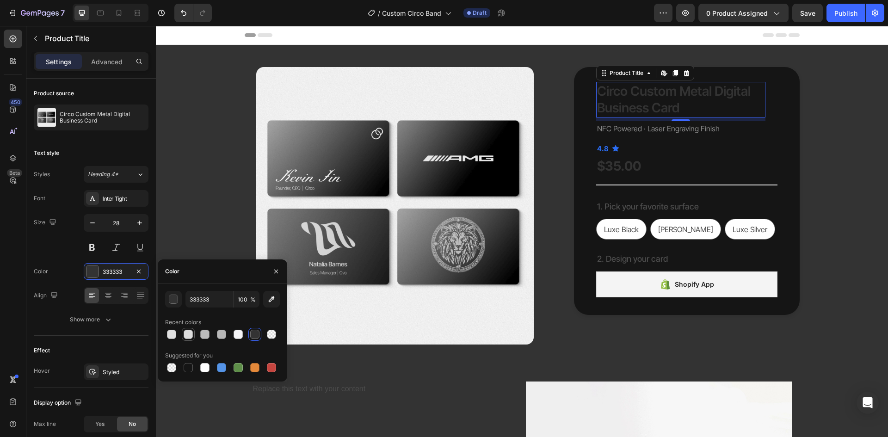
click at [189, 332] on div at bounding box center [188, 334] width 9 height 9
click at [173, 335] on div at bounding box center [171, 334] width 9 height 9
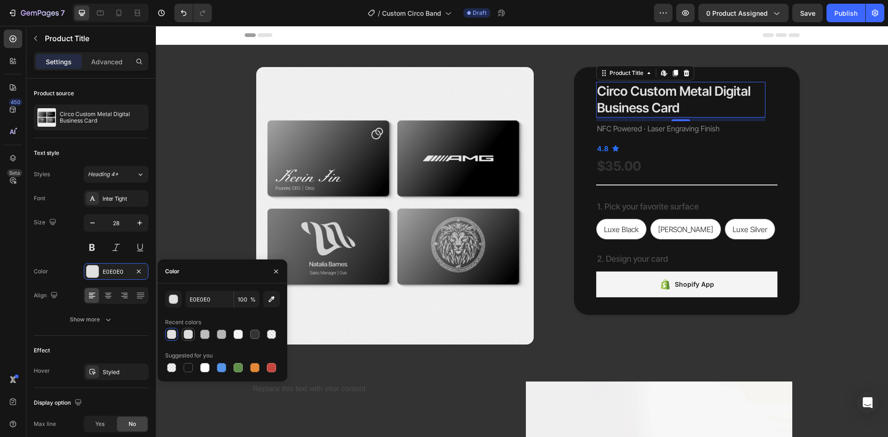
click at [186, 334] on div at bounding box center [188, 334] width 9 height 9
click at [174, 334] on div at bounding box center [171, 334] width 9 height 9
click at [184, 333] on div at bounding box center [188, 334] width 9 height 9
click at [208, 299] on input "DDDDDD" at bounding box center [210, 299] width 48 height 17
click at [174, 336] on div at bounding box center [171, 334] width 9 height 9
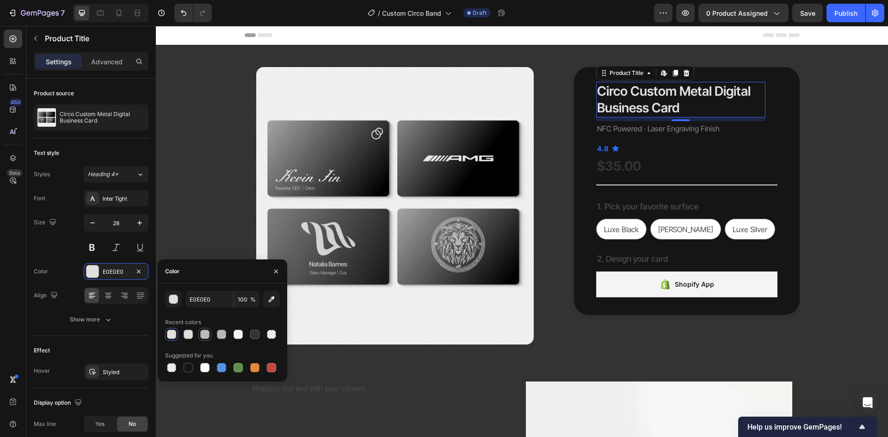
click at [199, 335] on div at bounding box center [204, 334] width 11 height 11
click at [224, 335] on div at bounding box center [221, 334] width 9 height 9
click at [235, 335] on div at bounding box center [238, 334] width 9 height 9
type input "F5F5F7"
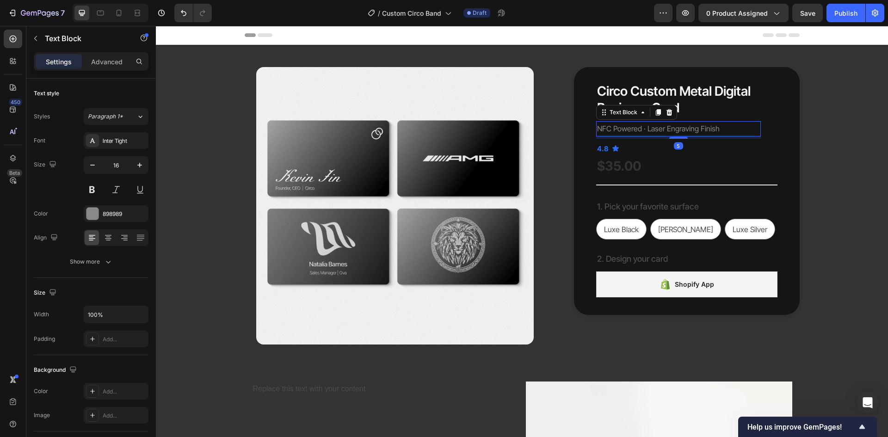
click at [648, 123] on p "NFC Powered · Laser Engraving Finish" at bounding box center [678, 128] width 163 height 13
click at [98, 213] on div at bounding box center [93, 214] width 12 height 12
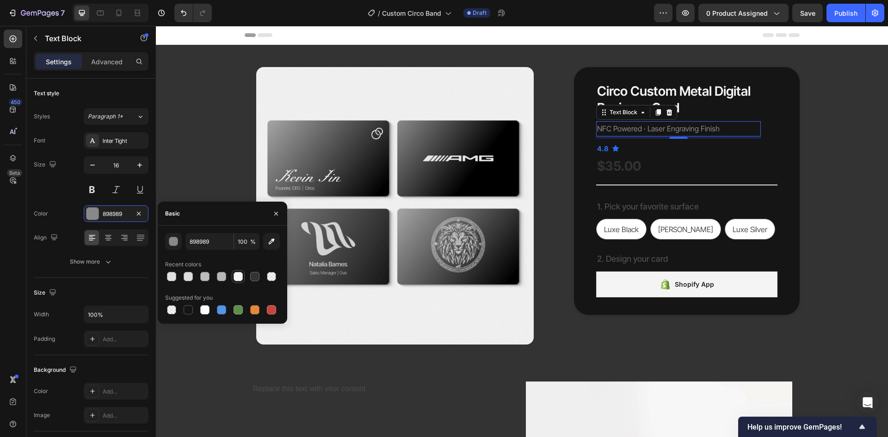
click at [240, 278] on div at bounding box center [238, 276] width 9 height 9
type input "F5F5F7"
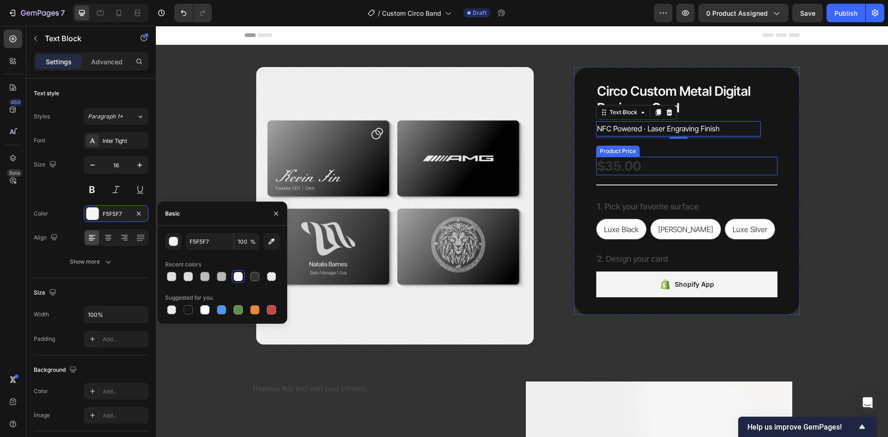
click at [620, 166] on div "$35.00" at bounding box center [686, 166] width 181 height 19
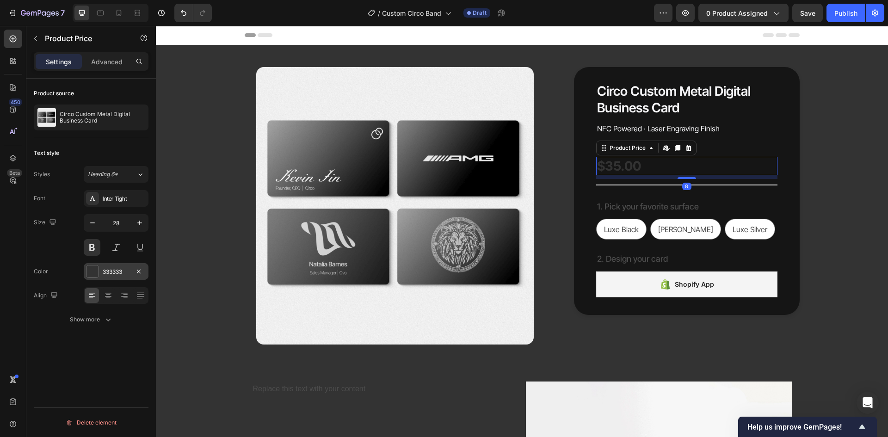
click at [90, 277] on div at bounding box center [93, 272] width 12 height 12
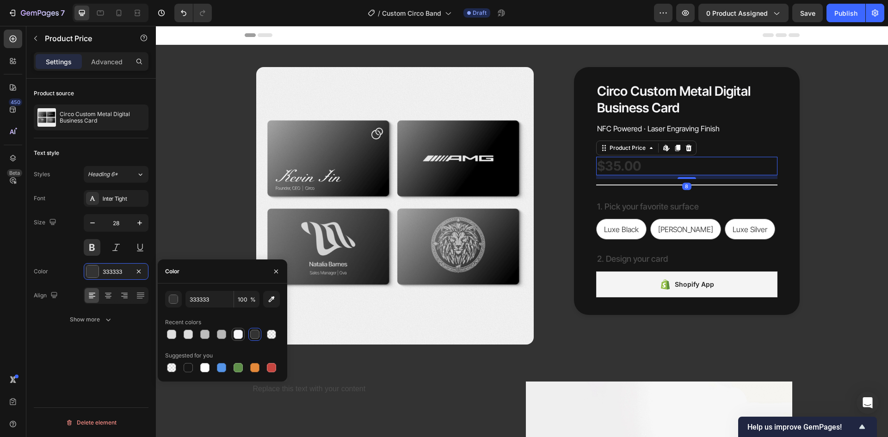
click at [235, 334] on div at bounding box center [238, 334] width 9 height 9
type input "F5F5F7"
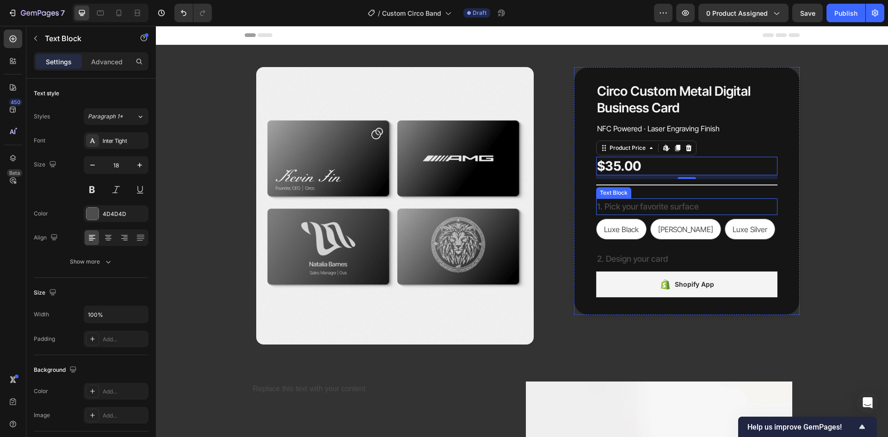
click at [623, 207] on p "1. Pick your favorite surface" at bounding box center [687, 206] width 180 height 15
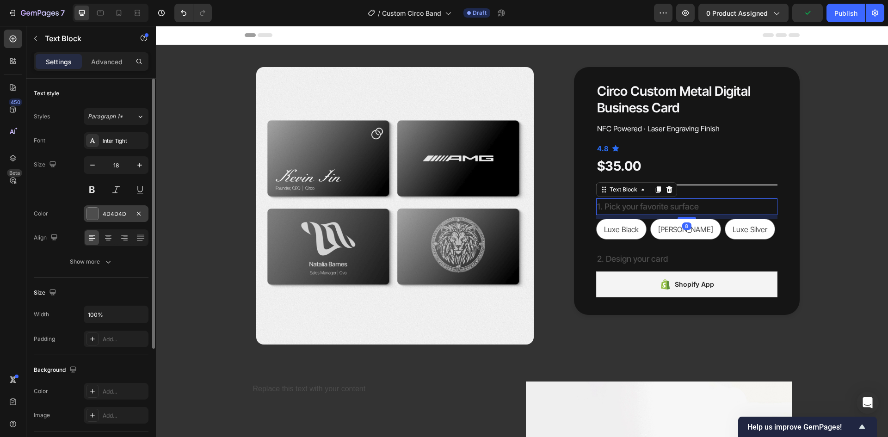
click at [95, 214] on div at bounding box center [93, 214] width 12 height 12
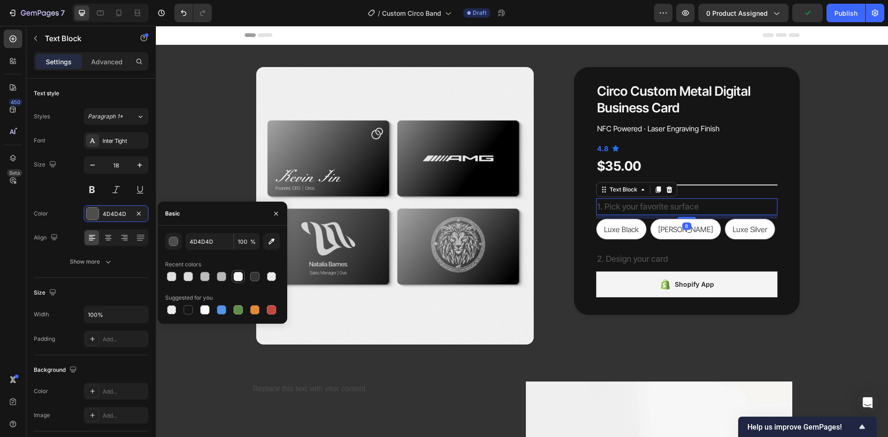
click at [240, 281] on div at bounding box center [238, 276] width 11 height 11
type input "F5F5F7"
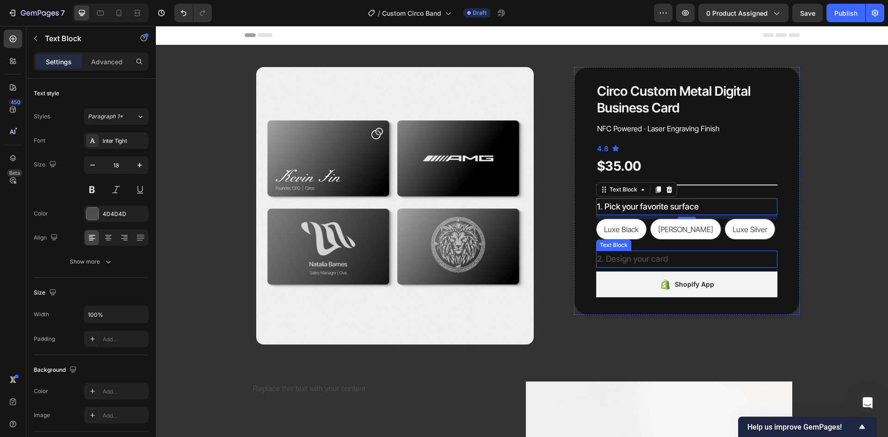
click at [614, 261] on p "2. Design your card" at bounding box center [687, 259] width 180 height 15
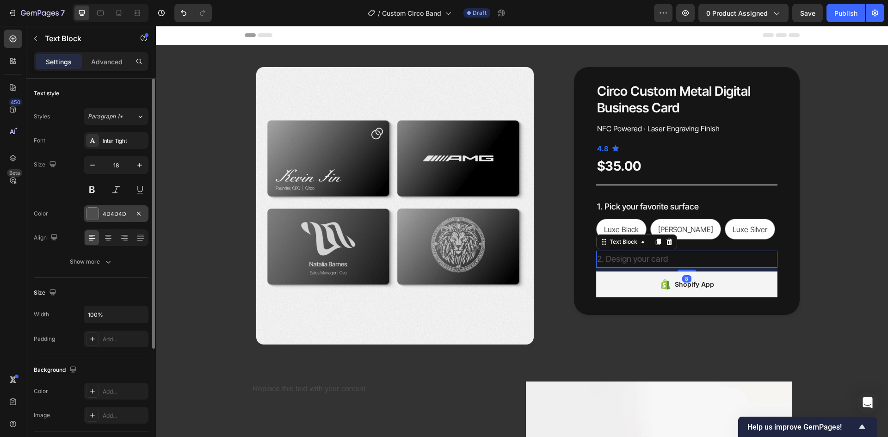
drag, startPoint x: 89, startPoint y: 209, endPoint x: 107, endPoint y: 222, distance: 22.0
click at [90, 209] on div at bounding box center [93, 214] width 12 height 12
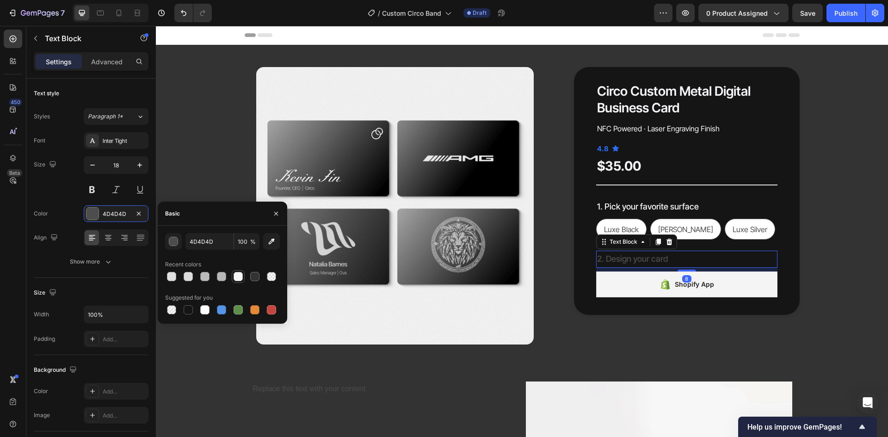
click at [239, 275] on div at bounding box center [238, 276] width 9 height 9
type input "F5F5F7"
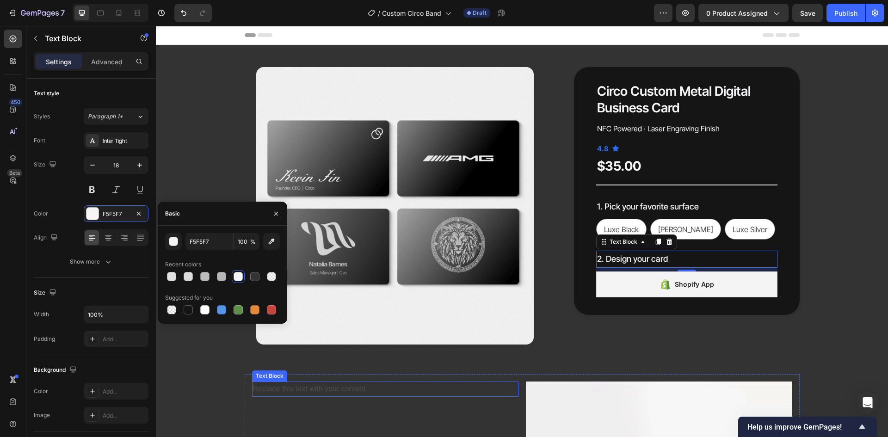
click at [310, 385] on div "Replace this text with your content" at bounding box center [385, 389] width 267 height 15
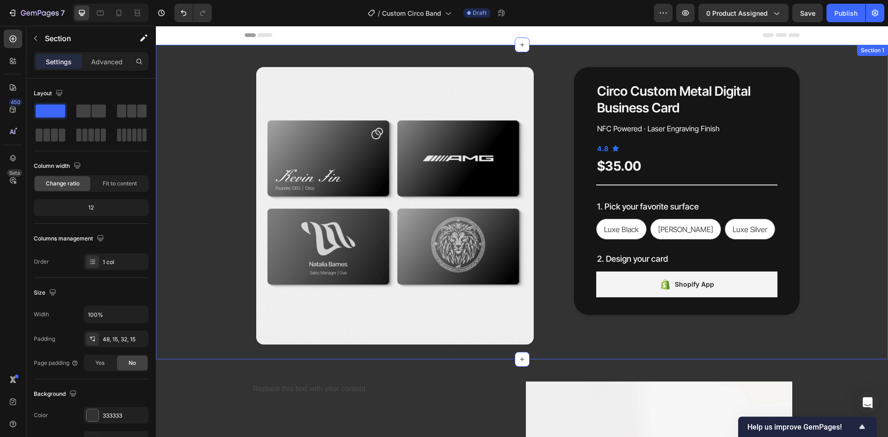
click at [187, 321] on div "Product Images Circo Custom Metal Digital Business Card Product Title NFC Power…" at bounding box center [522, 206] width 719 height 278
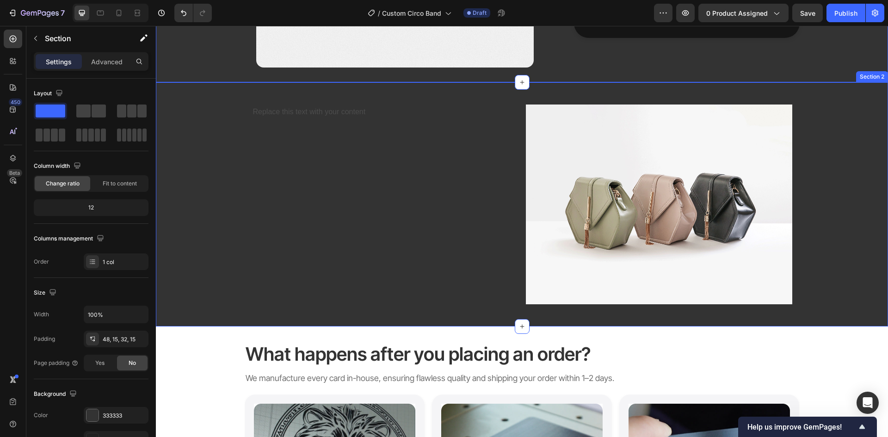
scroll to position [278, 0]
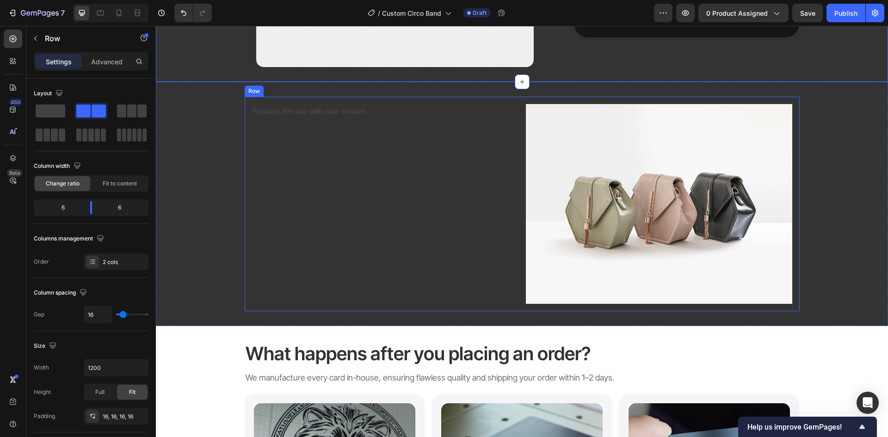
click at [292, 235] on div "Replace this text with your content Text Block" at bounding box center [385, 204] width 267 height 200
click at [187, 227] on div "Replace this text with your content Text Block Image Row 0" at bounding box center [522, 204] width 733 height 215
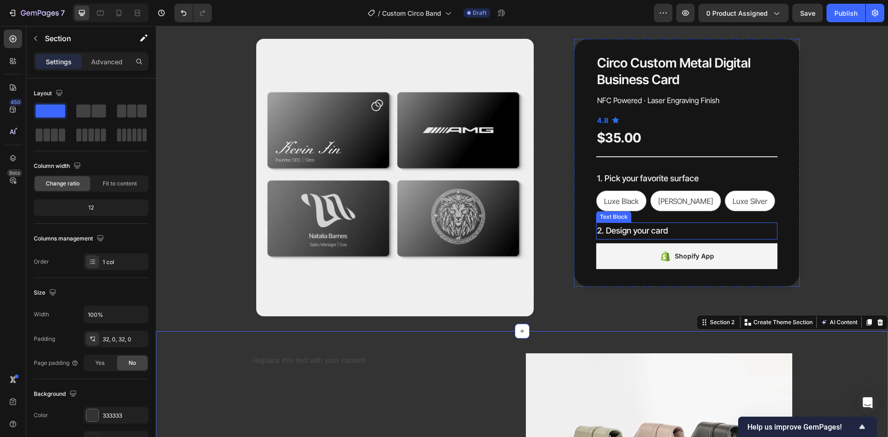
scroll to position [0, 0]
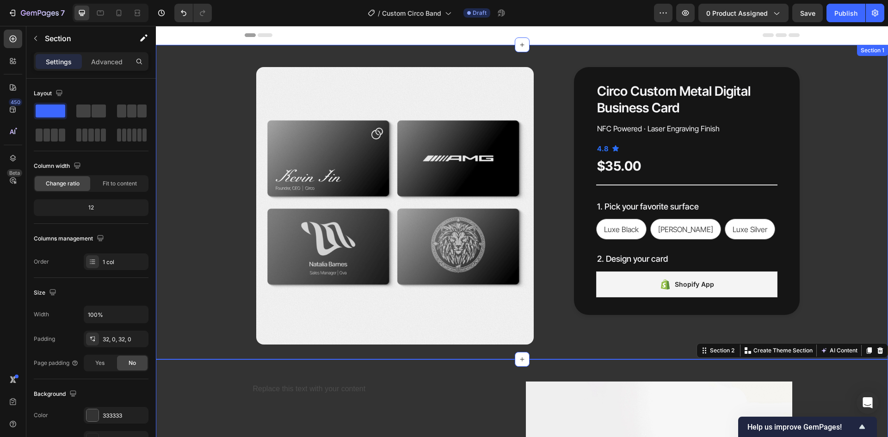
click at [859, 217] on div "Product Images Circo Custom Metal Digital Business Card Product Title NFC Power…" at bounding box center [522, 206] width 719 height 278
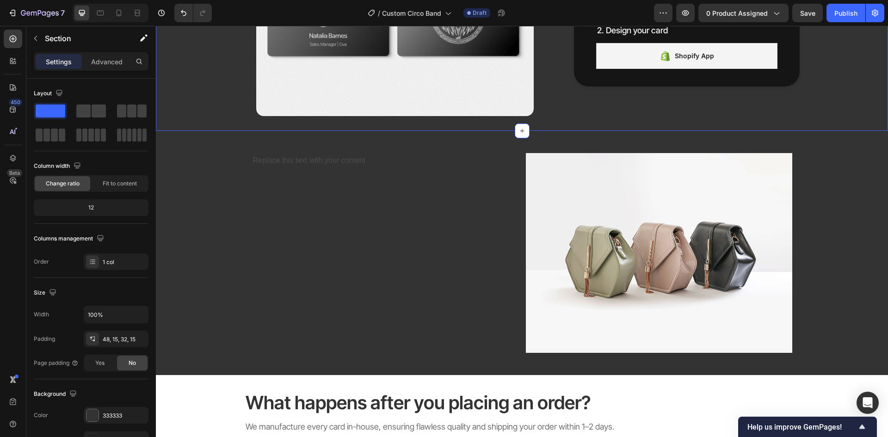
scroll to position [231, 0]
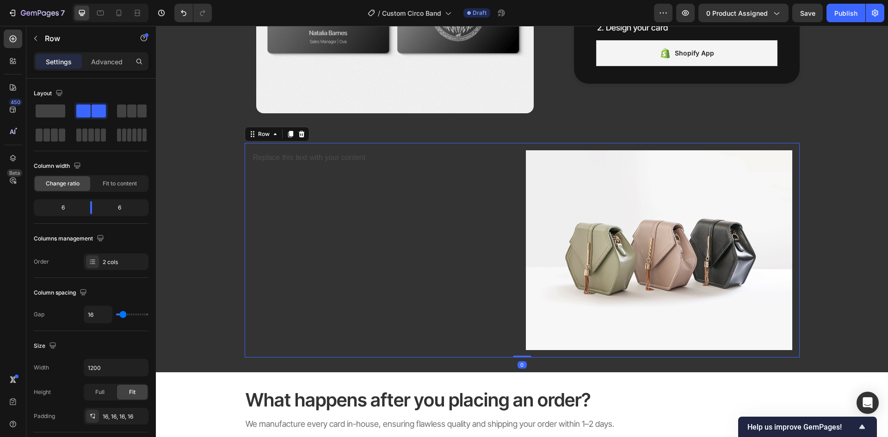
click at [306, 222] on div "Replace this text with your content Text Block" at bounding box center [385, 250] width 267 height 200
click at [62, 42] on p "Row" at bounding box center [84, 38] width 79 height 11
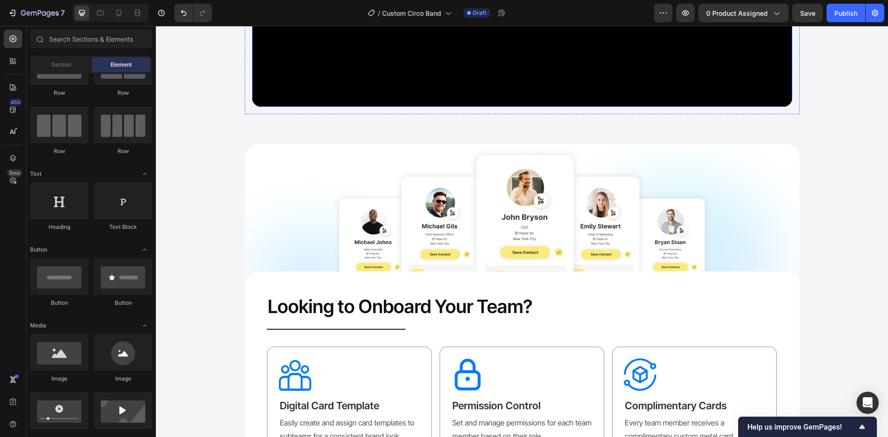
scroll to position [1157, 0]
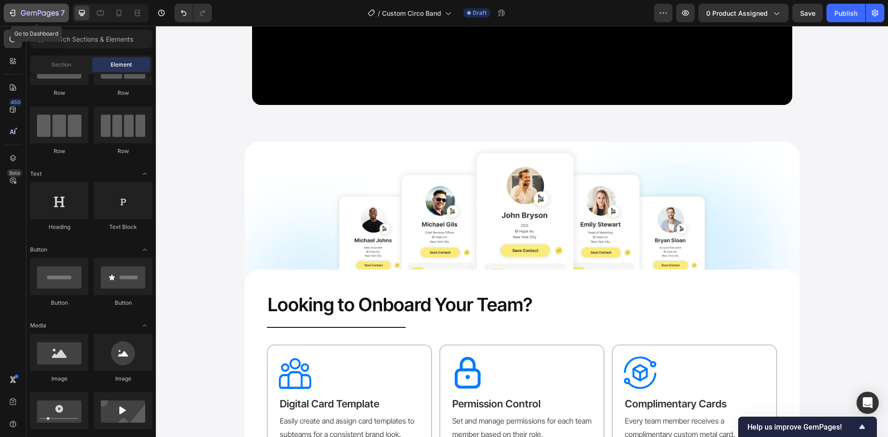
click at [55, 12] on icon "button" at bounding box center [40, 14] width 38 height 8
